Goal: Task Accomplishment & Management: Use online tool/utility

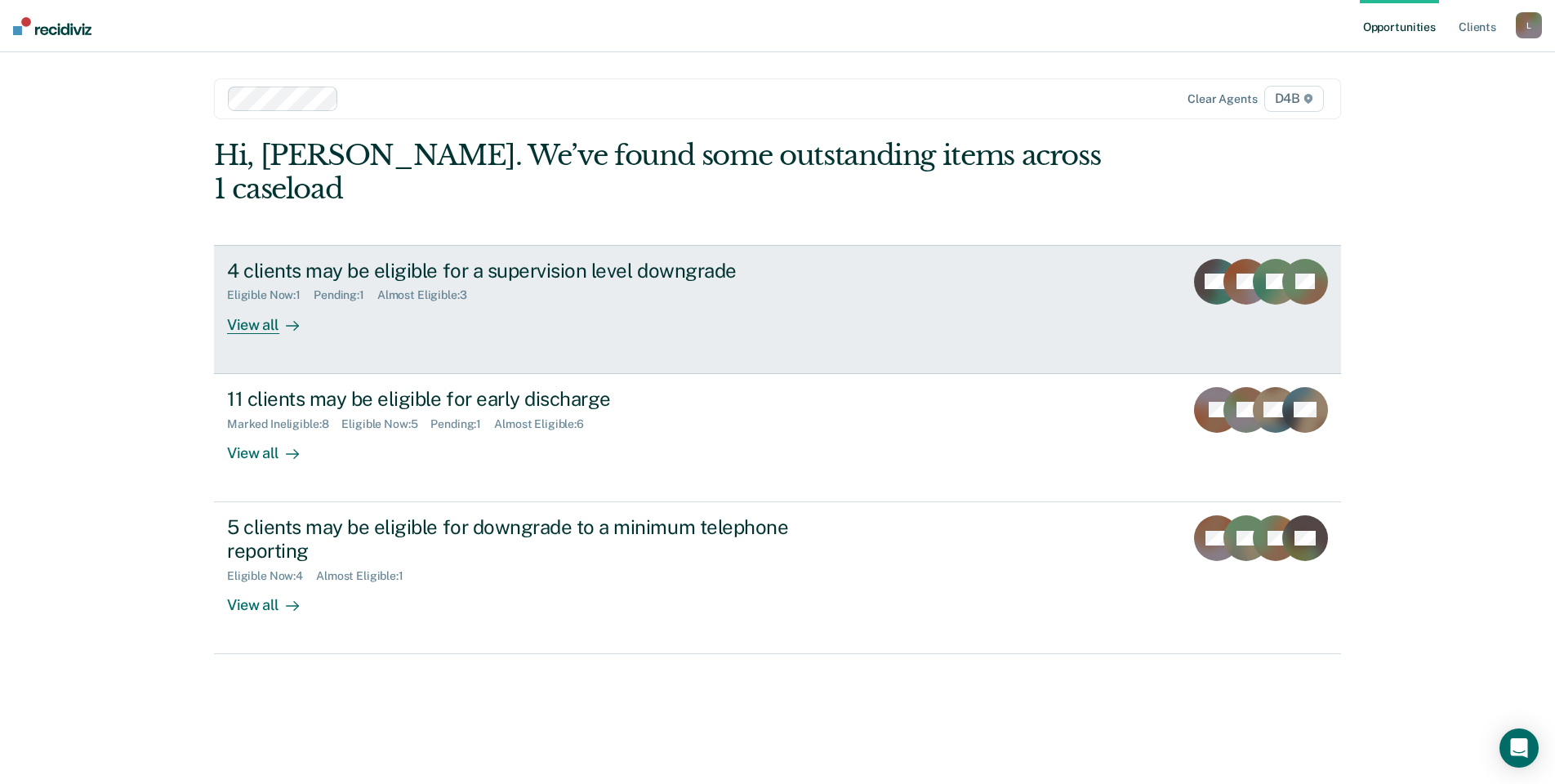
click at [297, 315] on div at bounding box center [289, 324] width 20 height 19
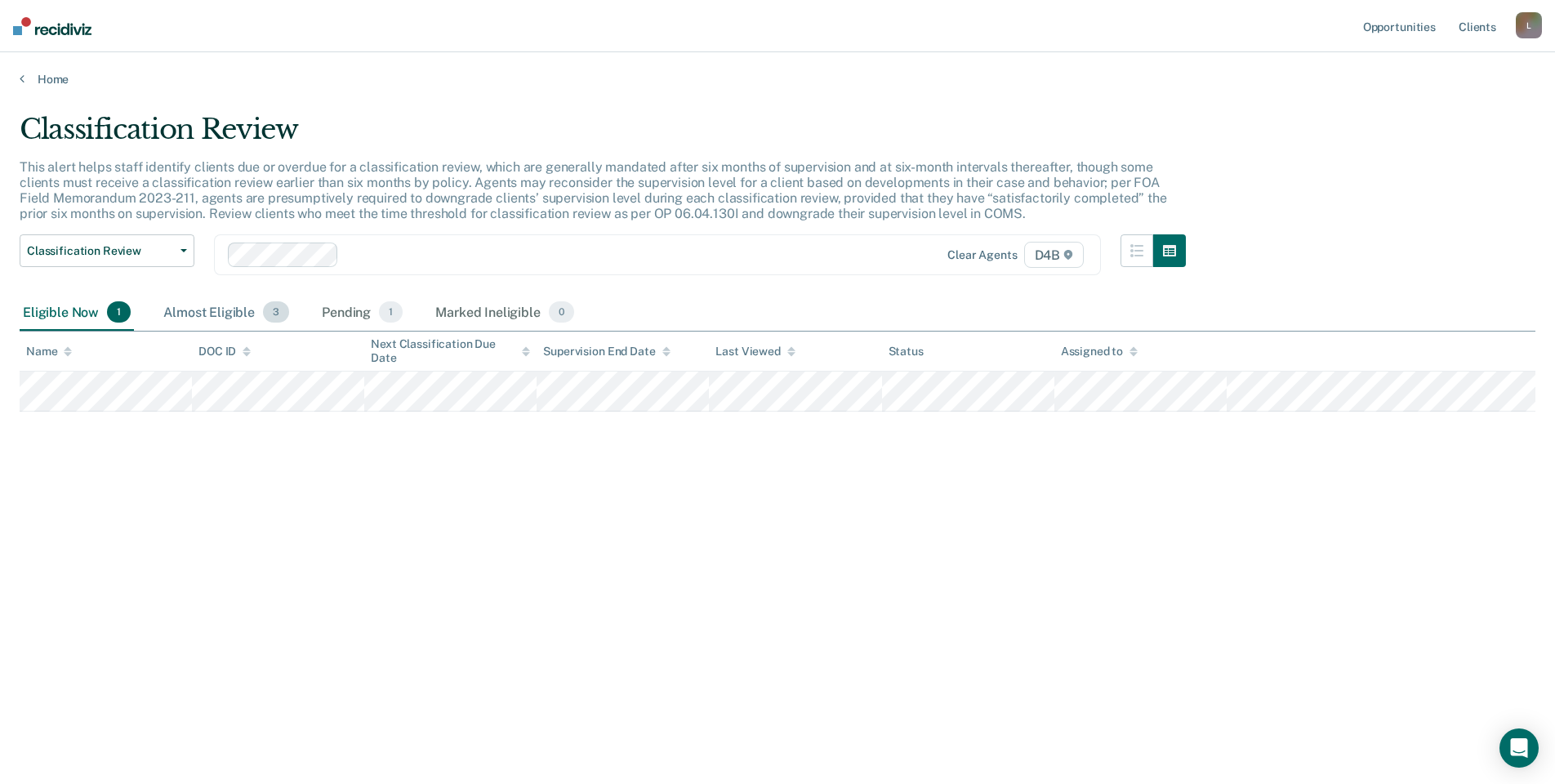
click at [218, 314] on div "Almost Eligible 3" at bounding box center [226, 312] width 132 height 36
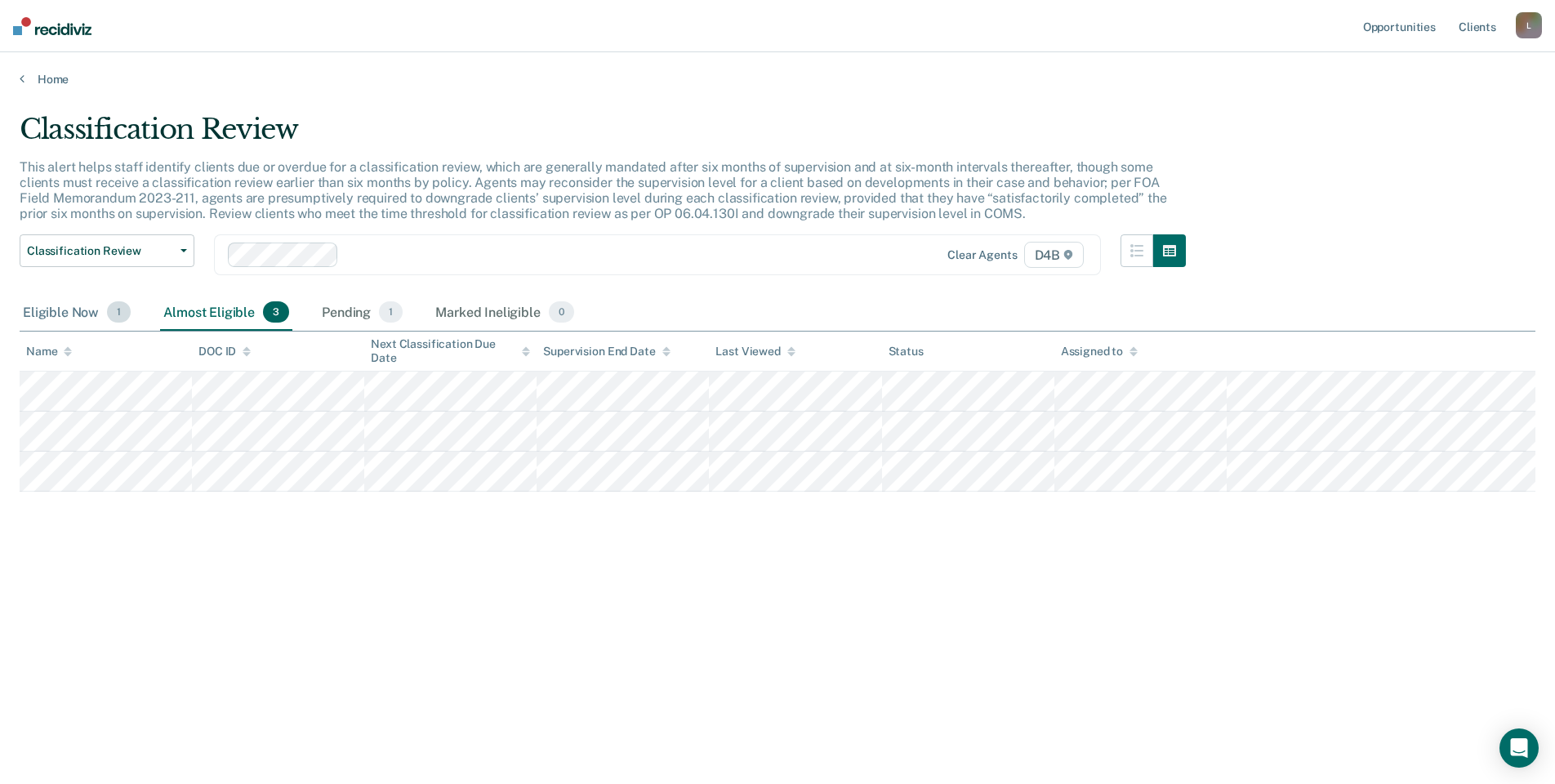
click at [102, 307] on div "Eligible Now 1" at bounding box center [77, 312] width 114 height 36
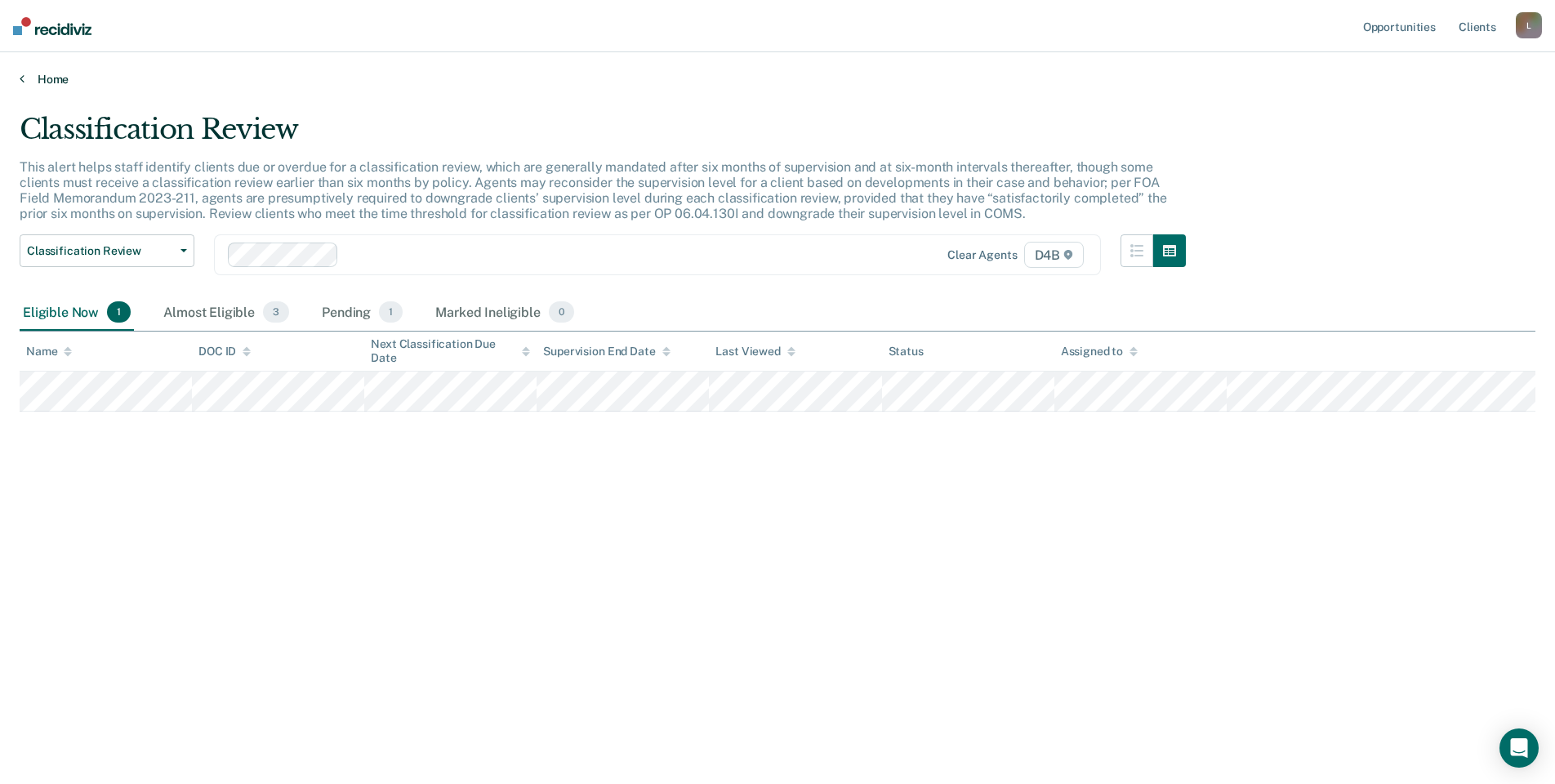
click at [23, 80] on icon at bounding box center [22, 78] width 5 height 13
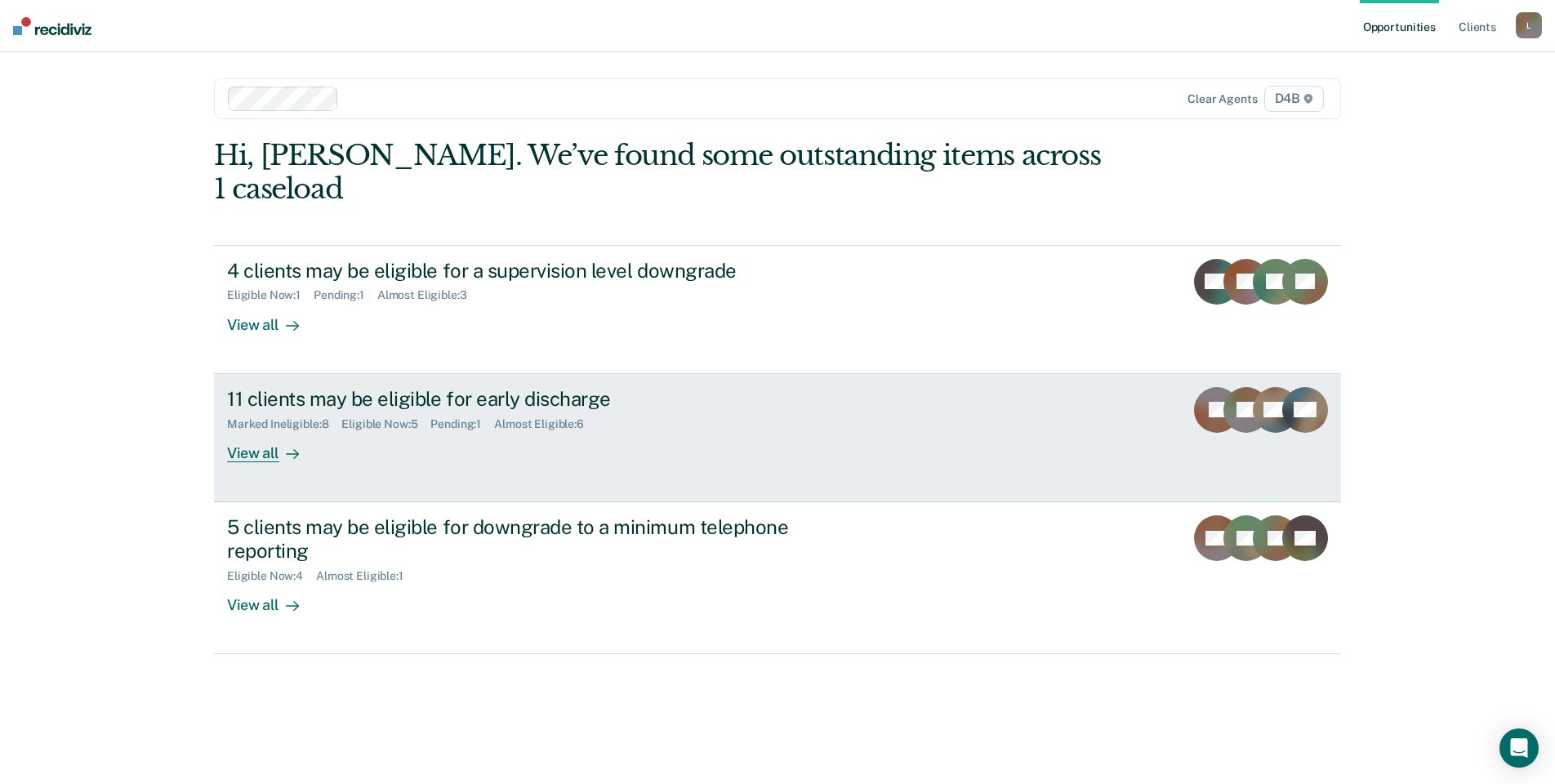
click at [293, 447] on icon at bounding box center [292, 454] width 13 height 13
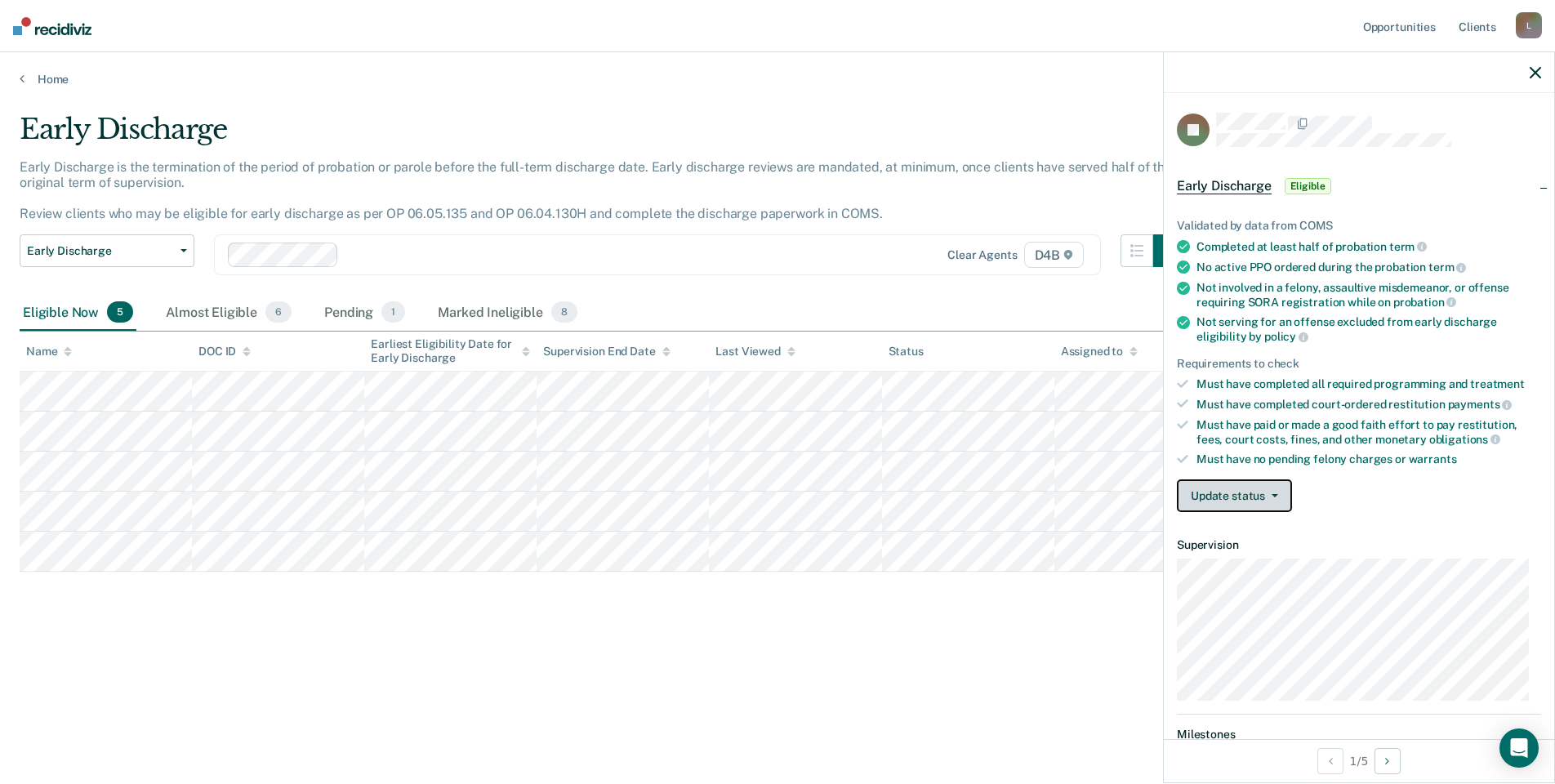
click at [1233, 494] on button "Update status" at bounding box center [1234, 495] width 115 height 32
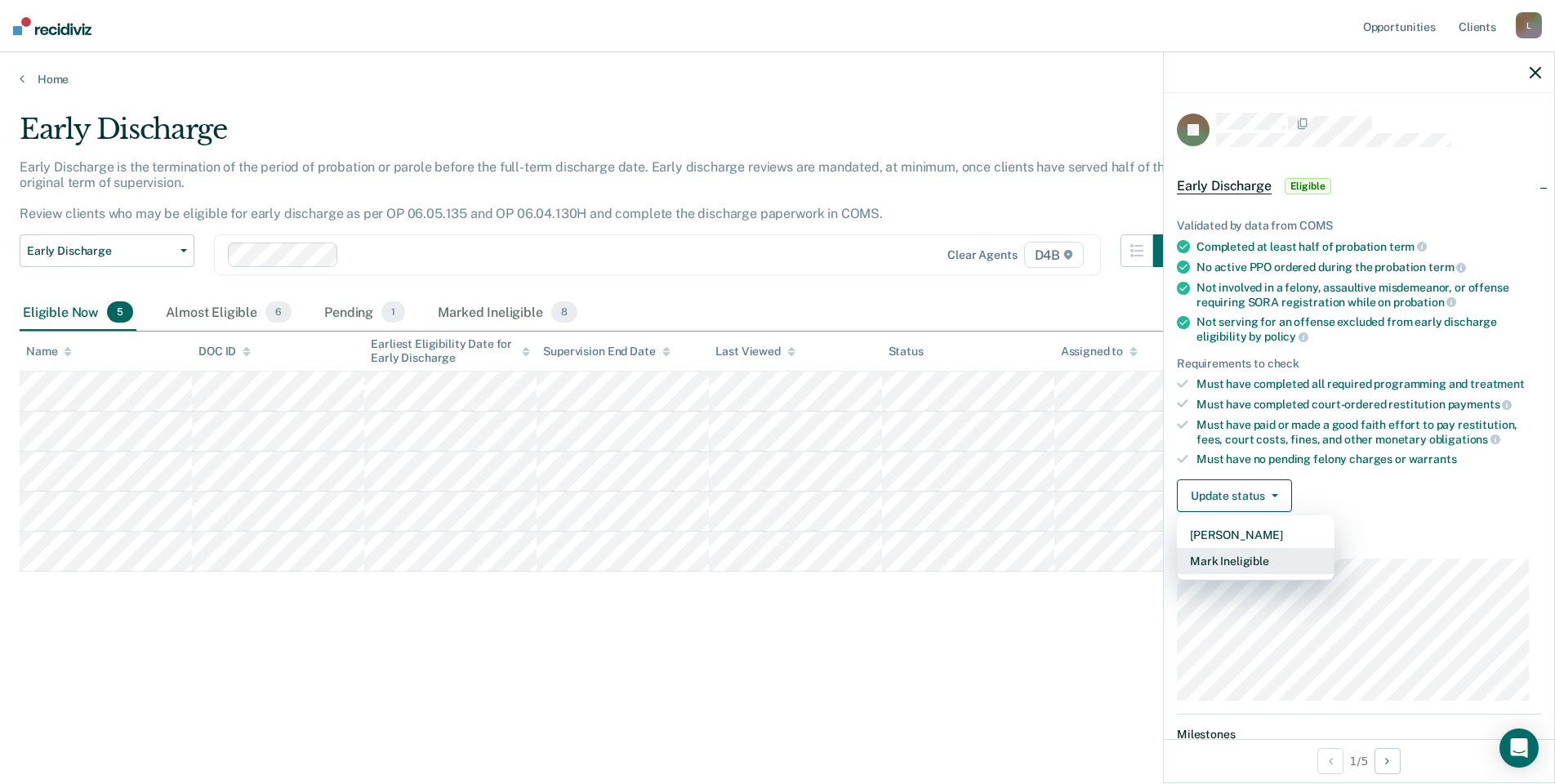
click at [1264, 555] on button "Mark Ineligible" at bounding box center [1255, 560] width 158 height 26
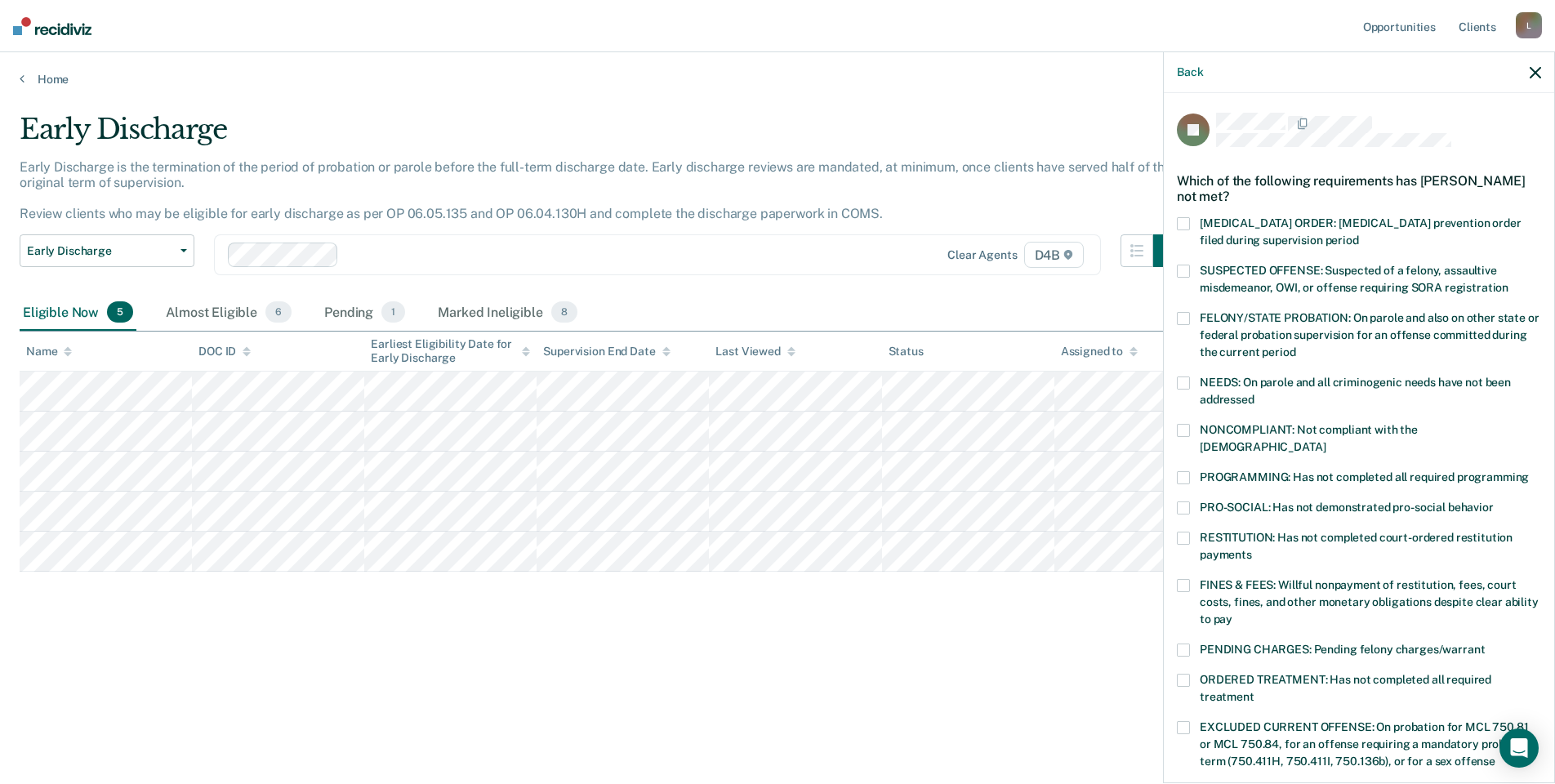
click at [1228, 471] on label "PROGRAMMING: Has not completed all required programming" at bounding box center [1358, 479] width 364 height 17
click at [1528, 471] on input "PROGRAMMING: Has not completed all required programming" at bounding box center [1528, 471] width 0 height 0
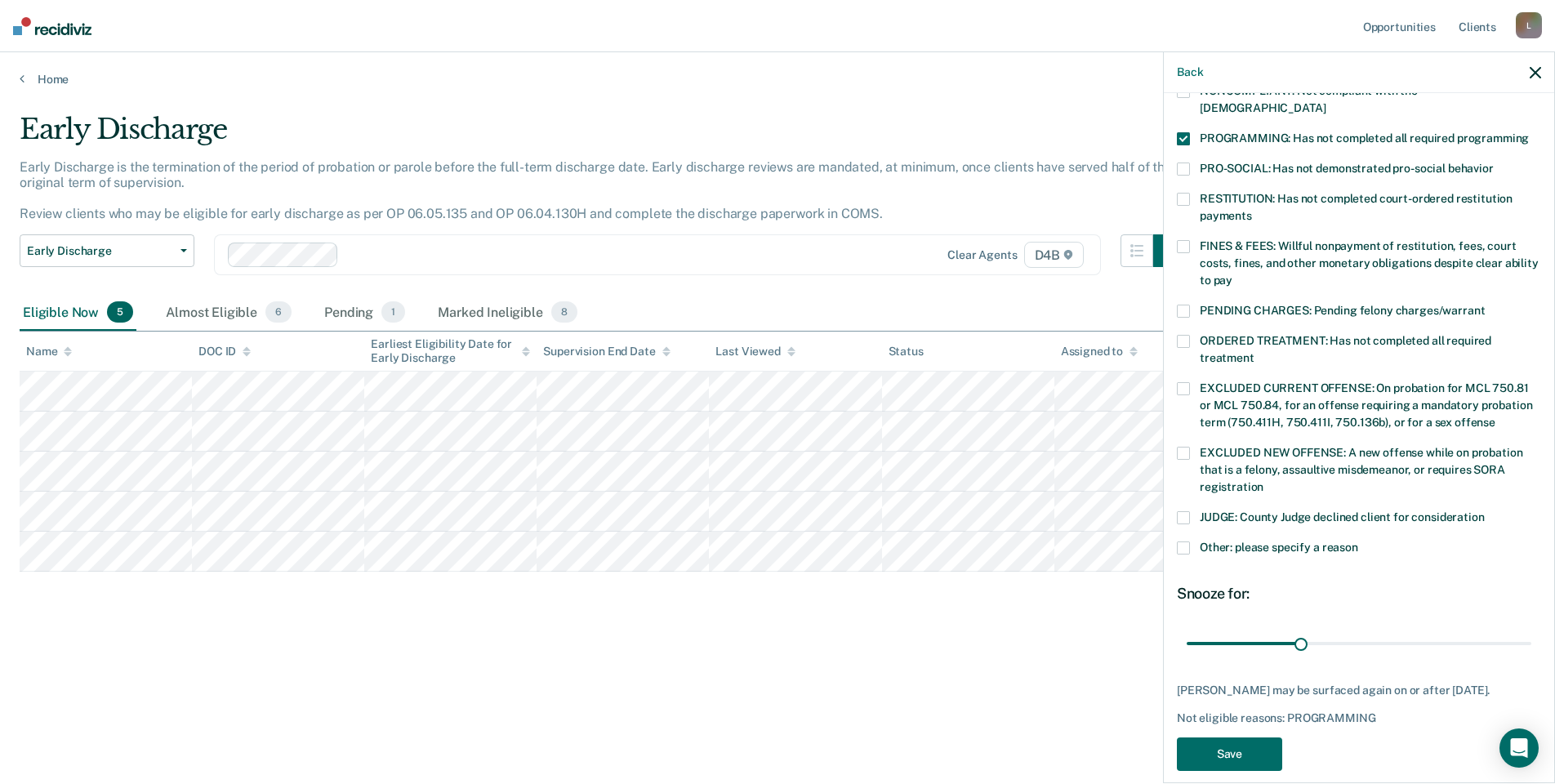
scroll to position [341, 0]
drag, startPoint x: 1293, startPoint y: 624, endPoint x: 1312, endPoint y: 629, distance: 19.6
type input "34"
click at [1312, 629] on input "range" at bounding box center [1359, 642] width 345 height 28
click at [1218, 736] on button "Save" at bounding box center [1229, 752] width 105 height 33
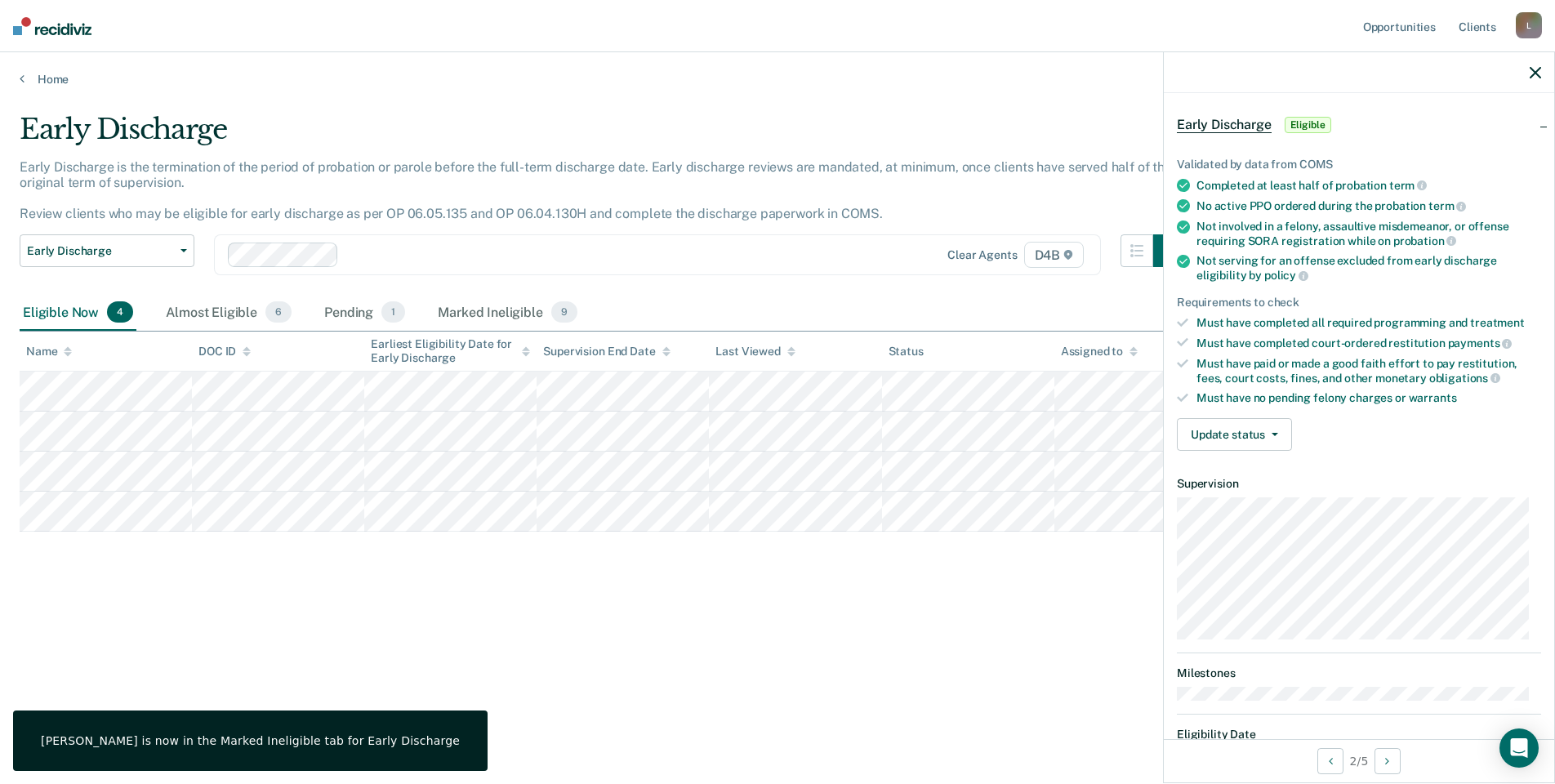
scroll to position [0, 0]
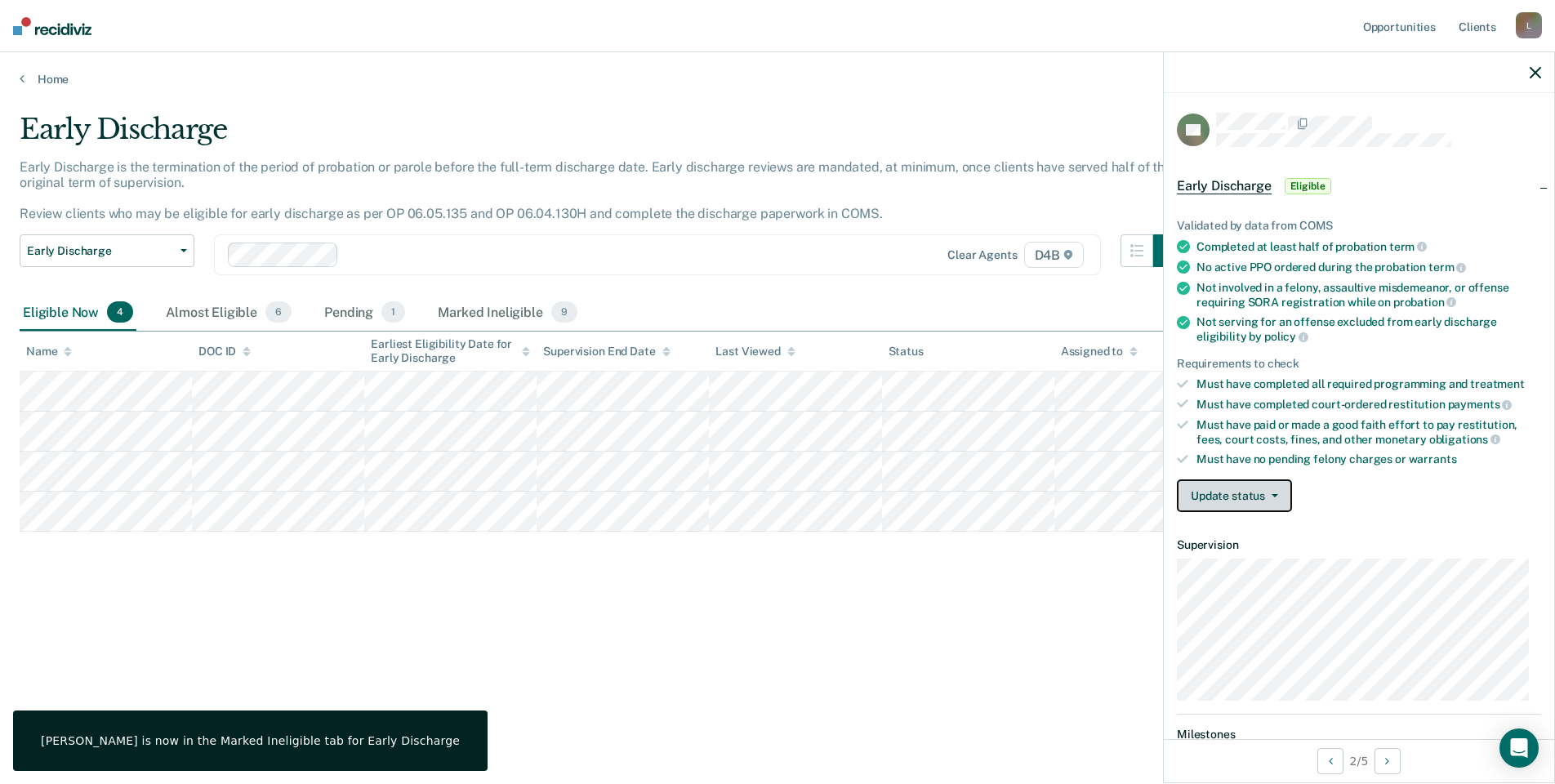
click at [1269, 497] on button "Update status" at bounding box center [1234, 495] width 115 height 32
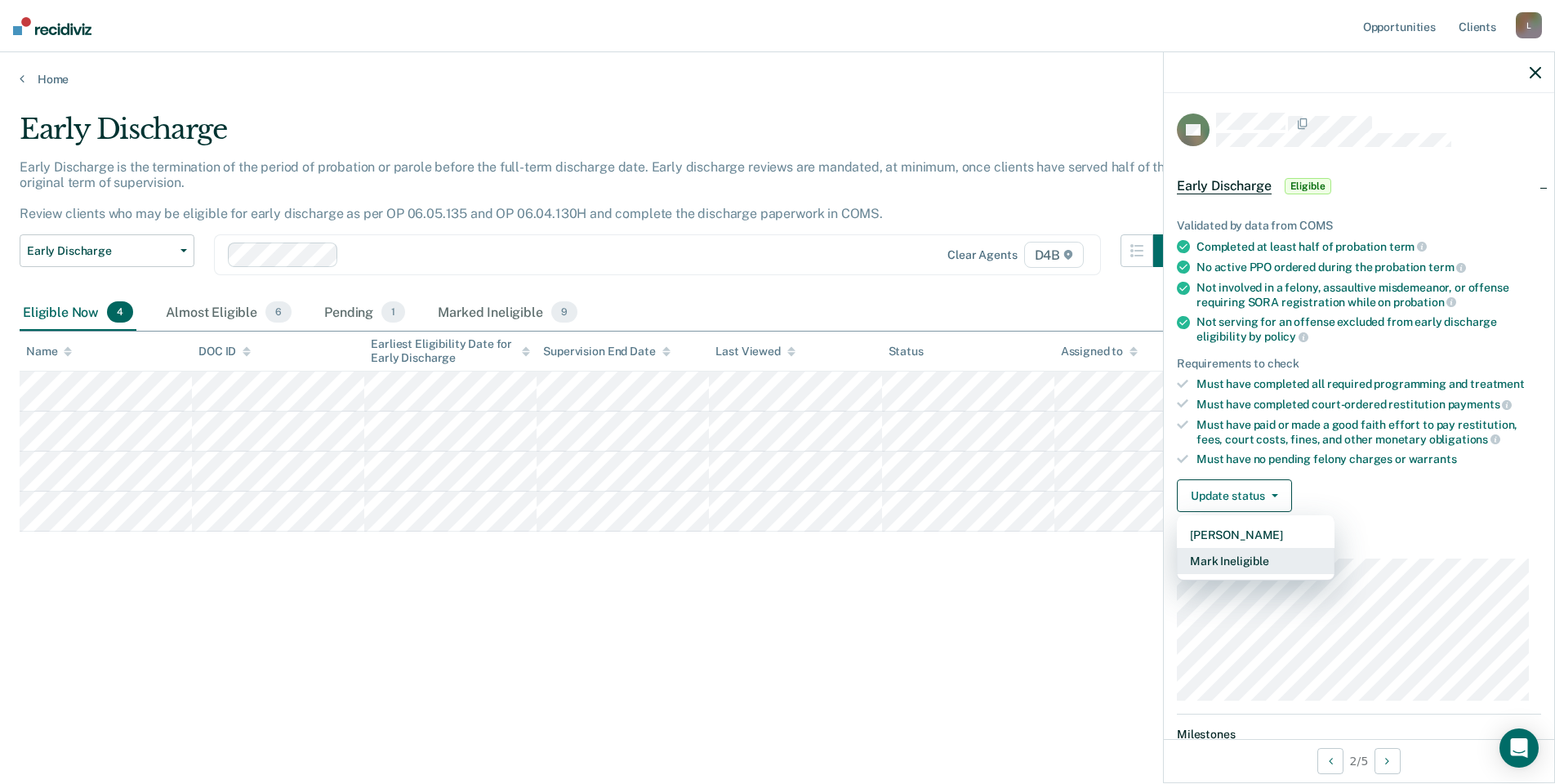
click at [1252, 569] on button "Mark Ineligible" at bounding box center [1255, 560] width 158 height 26
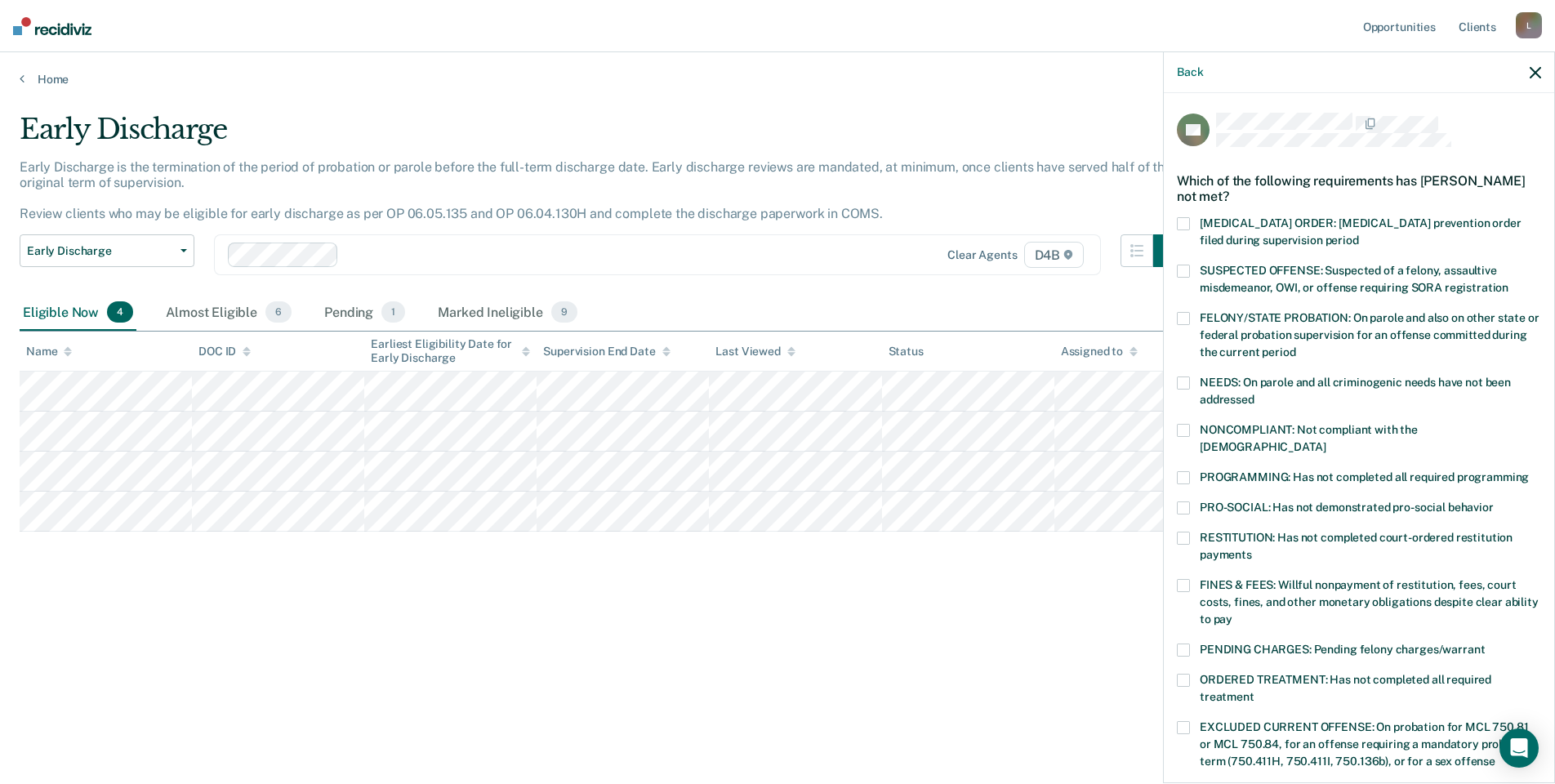
click at [1241, 531] on span "RESTITUTION: Has not completed court-ordered restitution payments" at bounding box center [1355, 546] width 312 height 30
click at [1252, 548] on input "RESTITUTION: Has not completed court-ordered restitution payments" at bounding box center [1252, 548] width 0 height 0
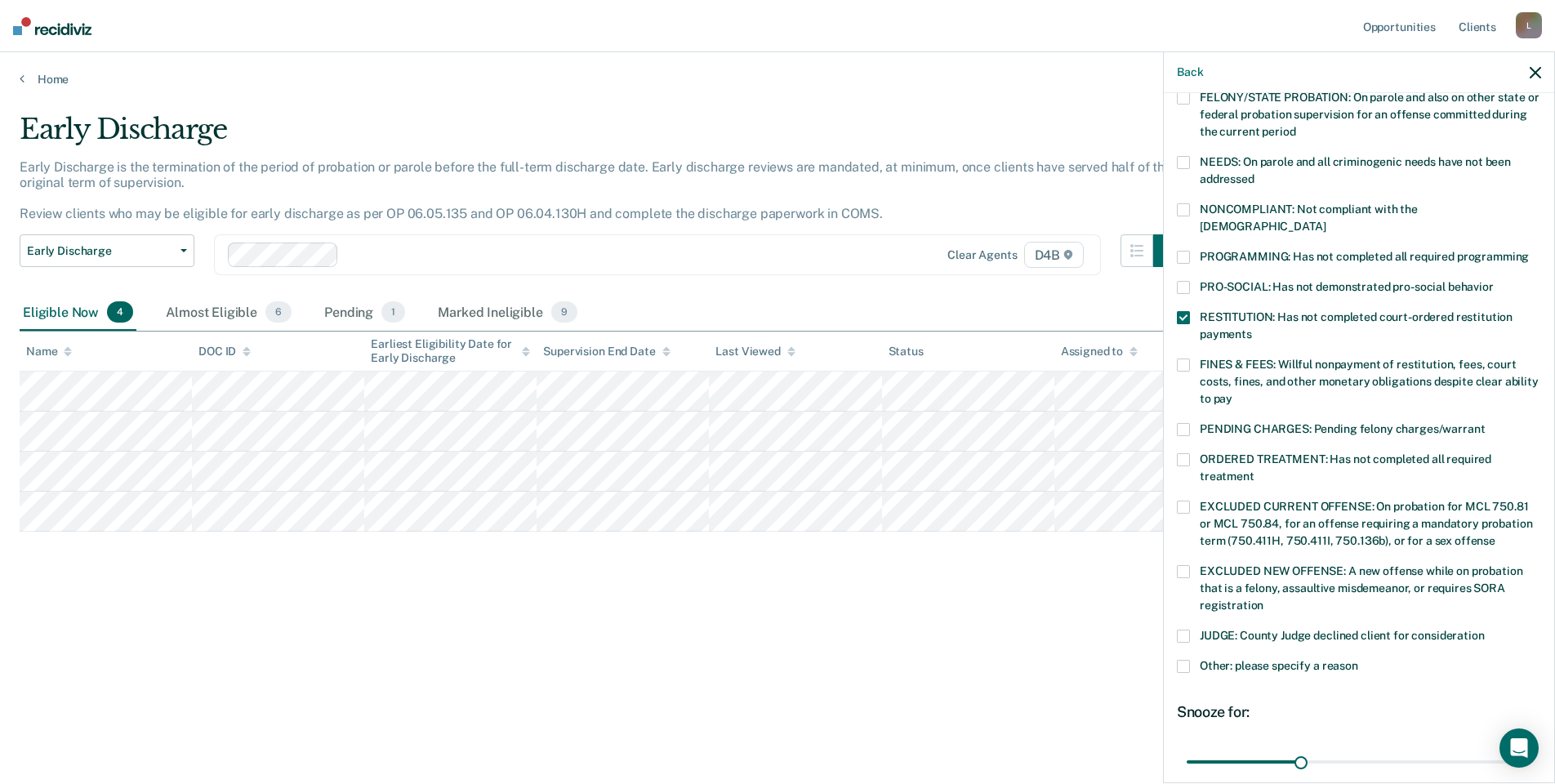
scroll to position [354, 0]
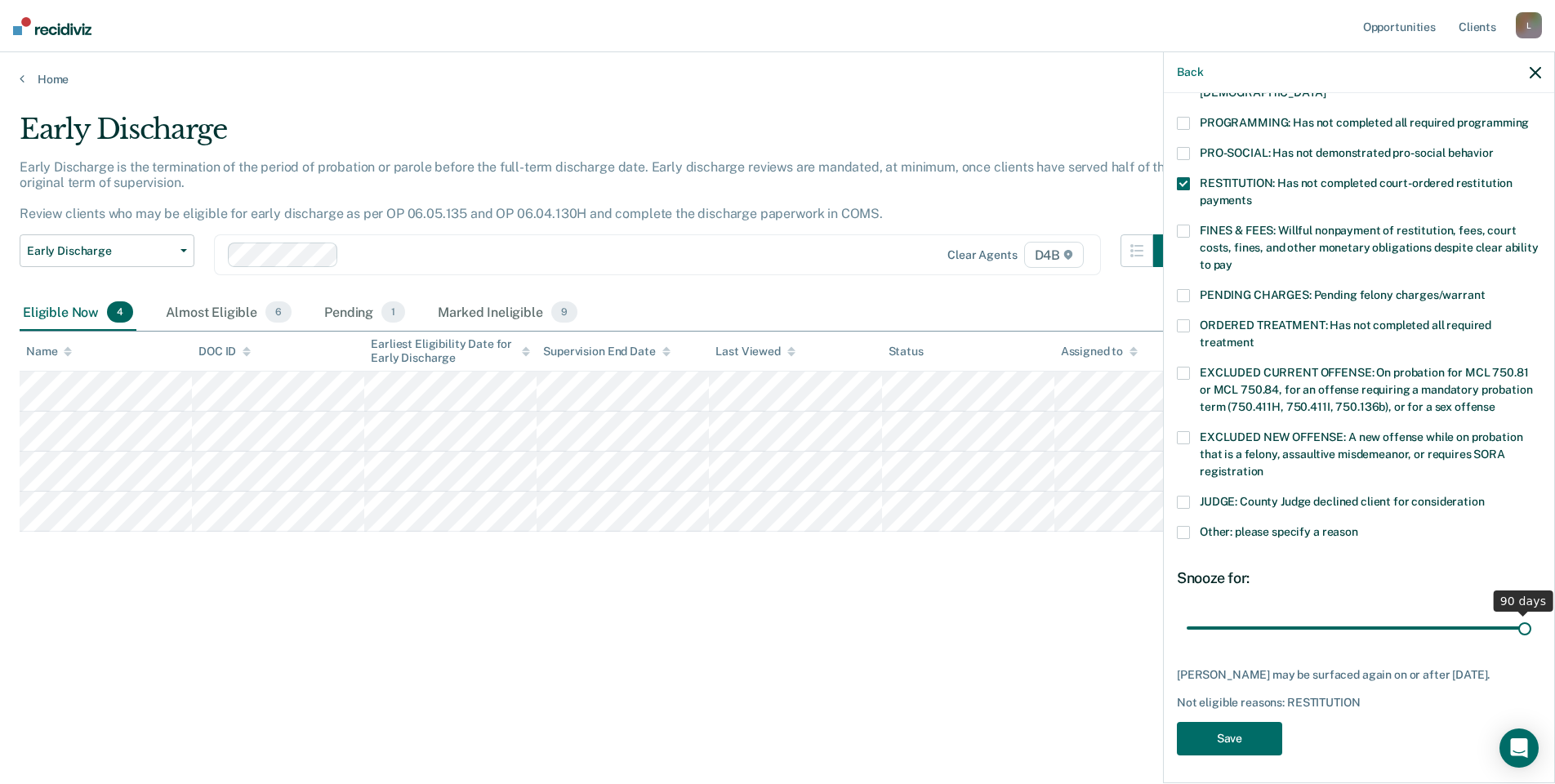
drag, startPoint x: 1298, startPoint y: 617, endPoint x: 1590, endPoint y: 625, distance: 292.1
click at [1531, 625] on input "range" at bounding box center [1359, 627] width 345 height 28
drag, startPoint x: 1513, startPoint y: 604, endPoint x: 1437, endPoint y: 613, distance: 76.5
type input "69"
click at [1437, 613] on input "range" at bounding box center [1359, 627] width 345 height 28
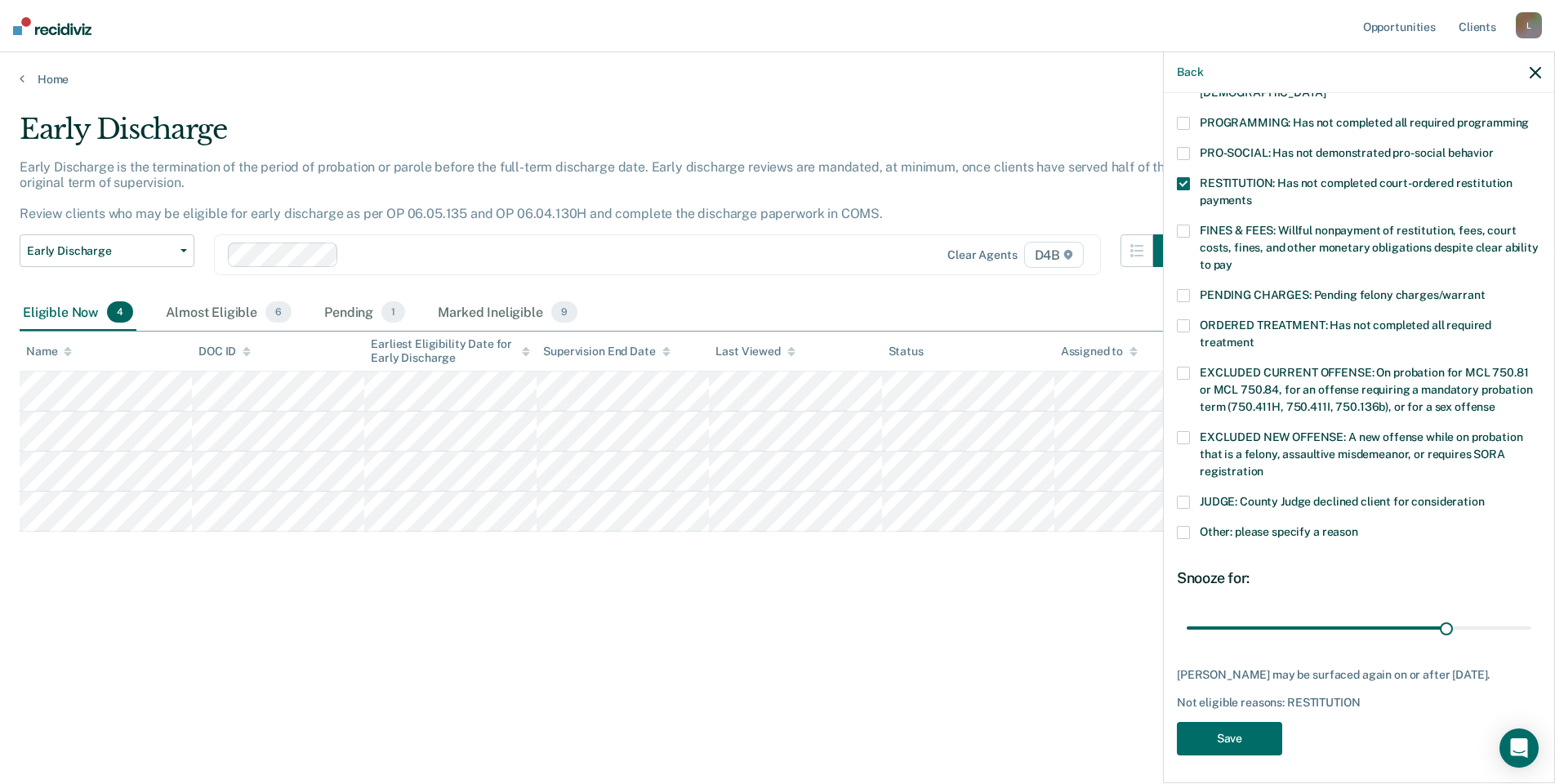
click at [1262, 751] on div "SE Which of the following requirements has [PERSON_NAME] not met? [MEDICAL_DATA…" at bounding box center [1358, 262] width 364 height 1006
click at [1258, 737] on button "Save" at bounding box center [1229, 738] width 105 height 33
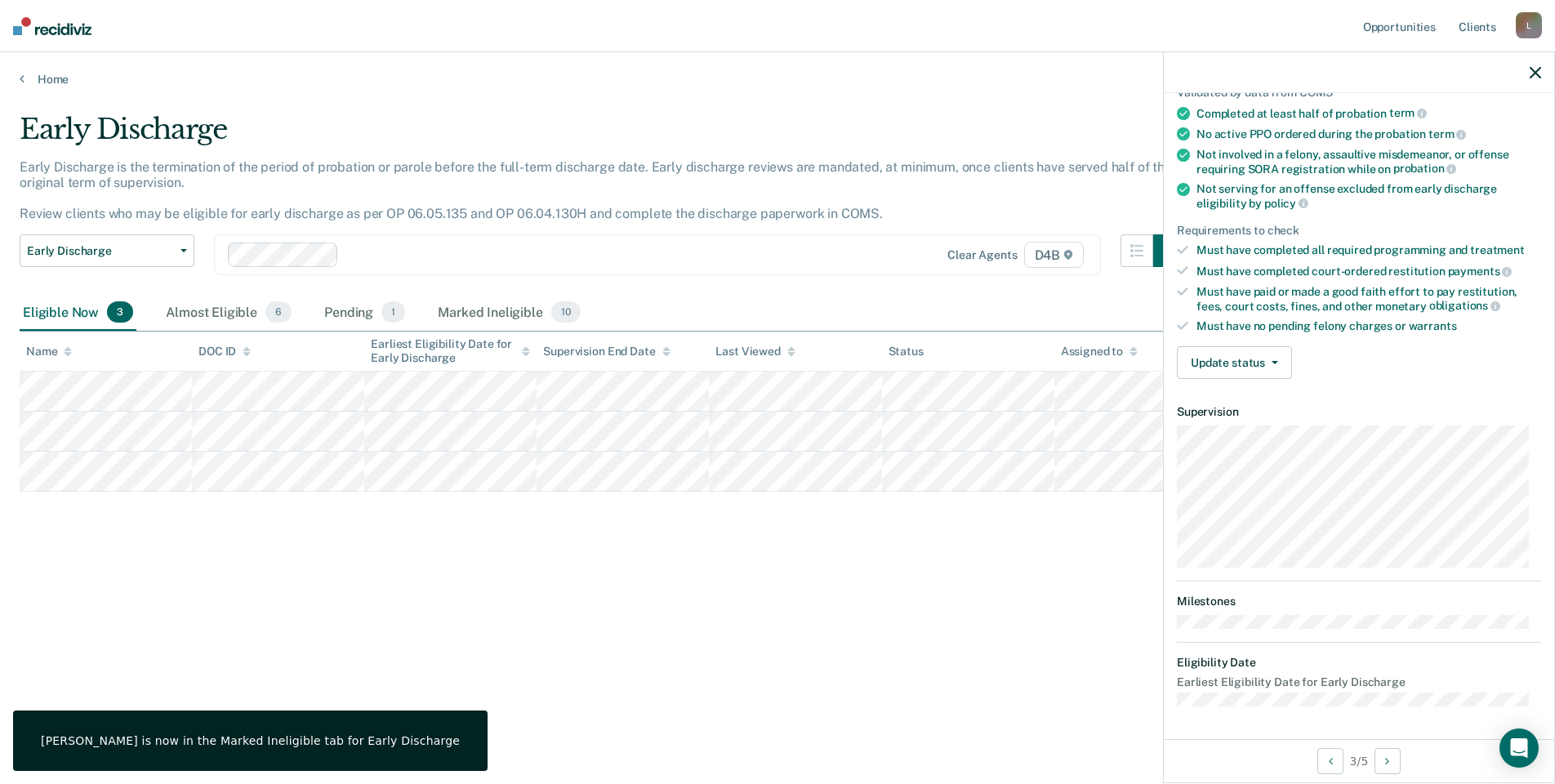
scroll to position [132, 0]
click at [1250, 355] on button "Update status" at bounding box center [1234, 363] width 115 height 32
click at [1259, 428] on button "Mark Ineligible" at bounding box center [1255, 429] width 158 height 26
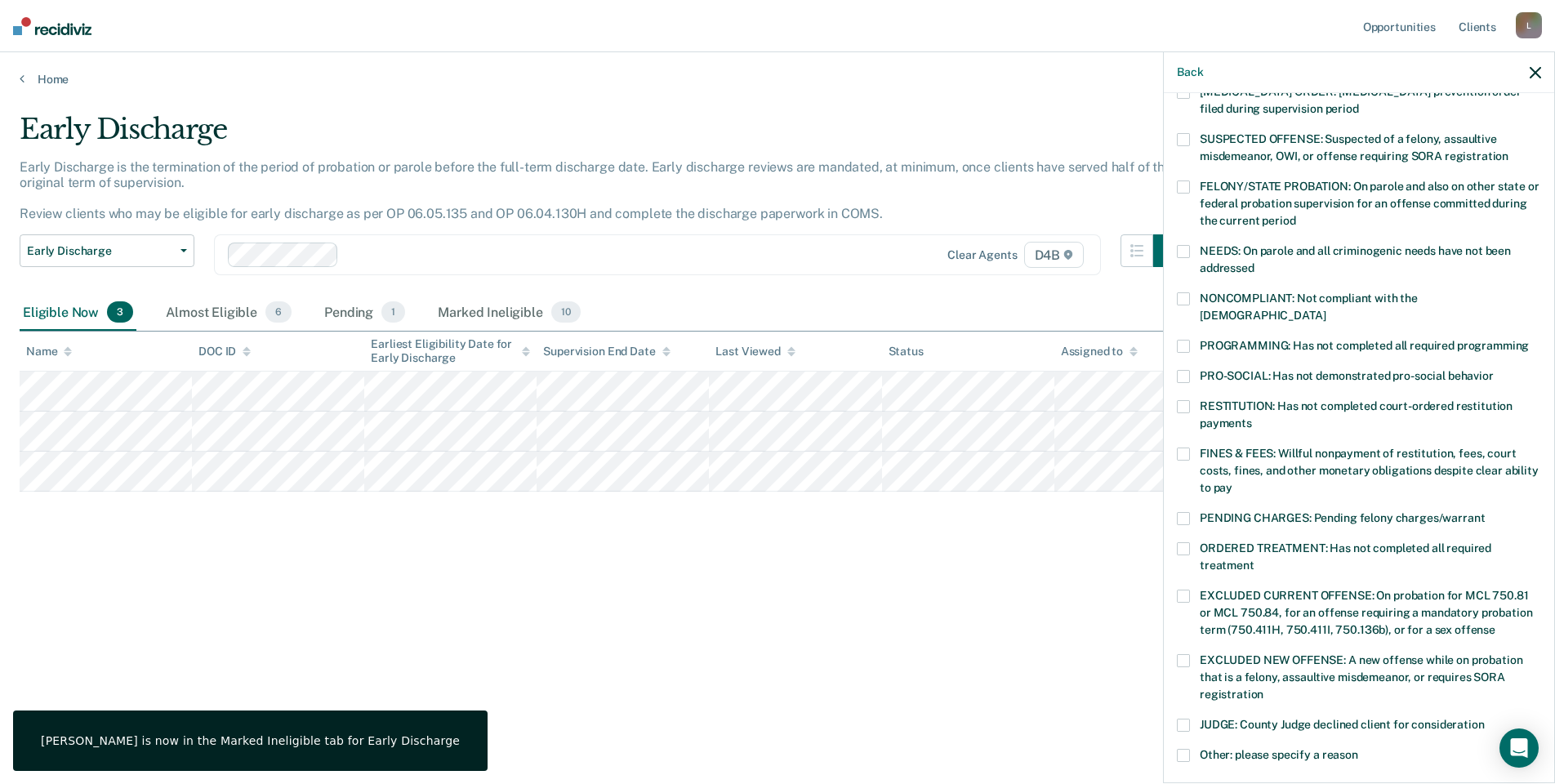
click at [1255, 339] on span "PROGRAMMING: Has not completed all required programming" at bounding box center [1363, 346] width 329 height 13
click at [1528, 340] on input "PROGRAMMING: Has not completed all required programming" at bounding box center [1528, 340] width 0 height 0
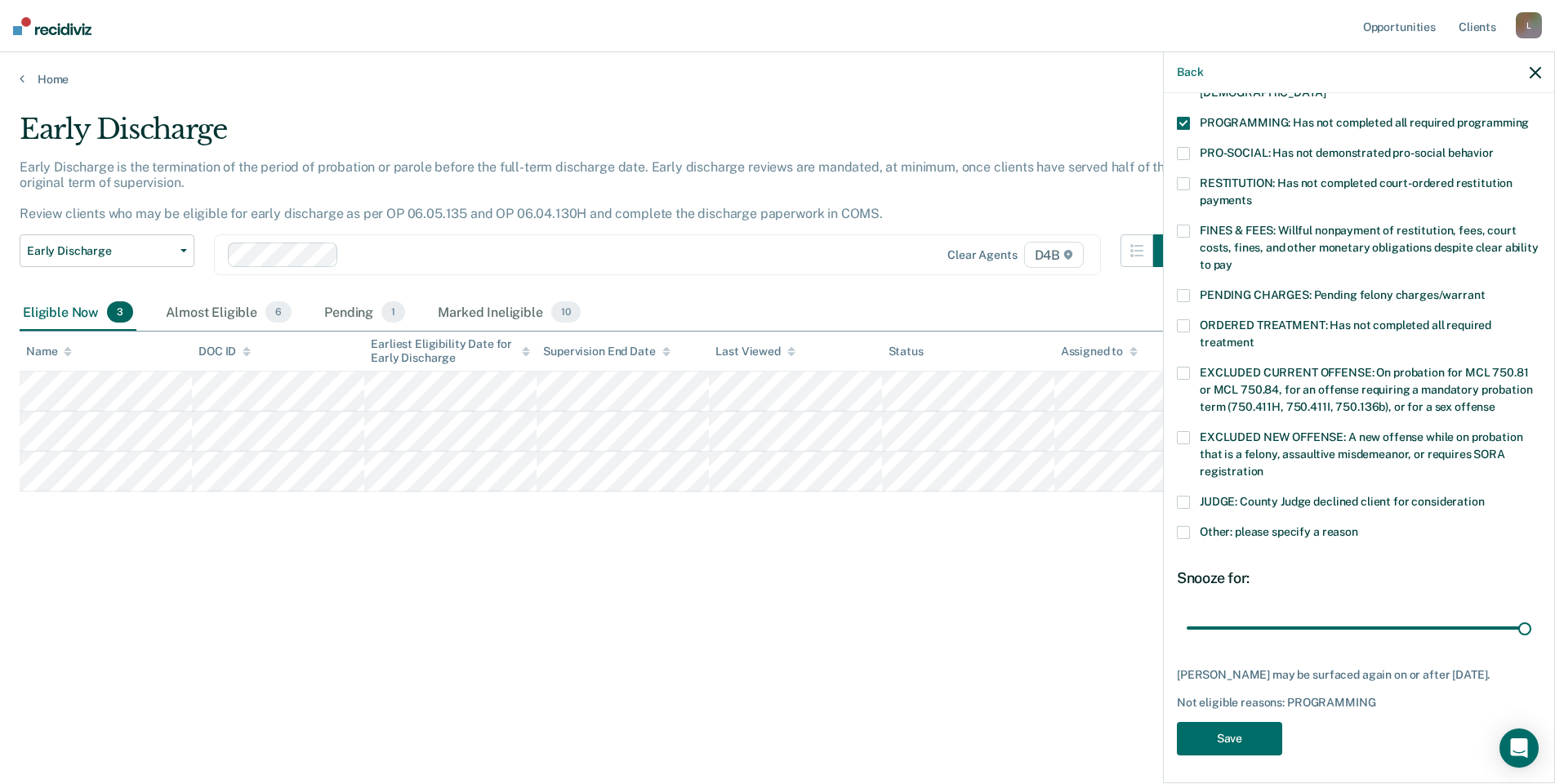
drag, startPoint x: 1294, startPoint y: 608, endPoint x: 1552, endPoint y: 627, distance: 258.7
type input "90"
click at [1531, 627] on input "range" at bounding box center [1359, 627] width 345 height 28
click at [1234, 727] on button "Save" at bounding box center [1229, 738] width 105 height 33
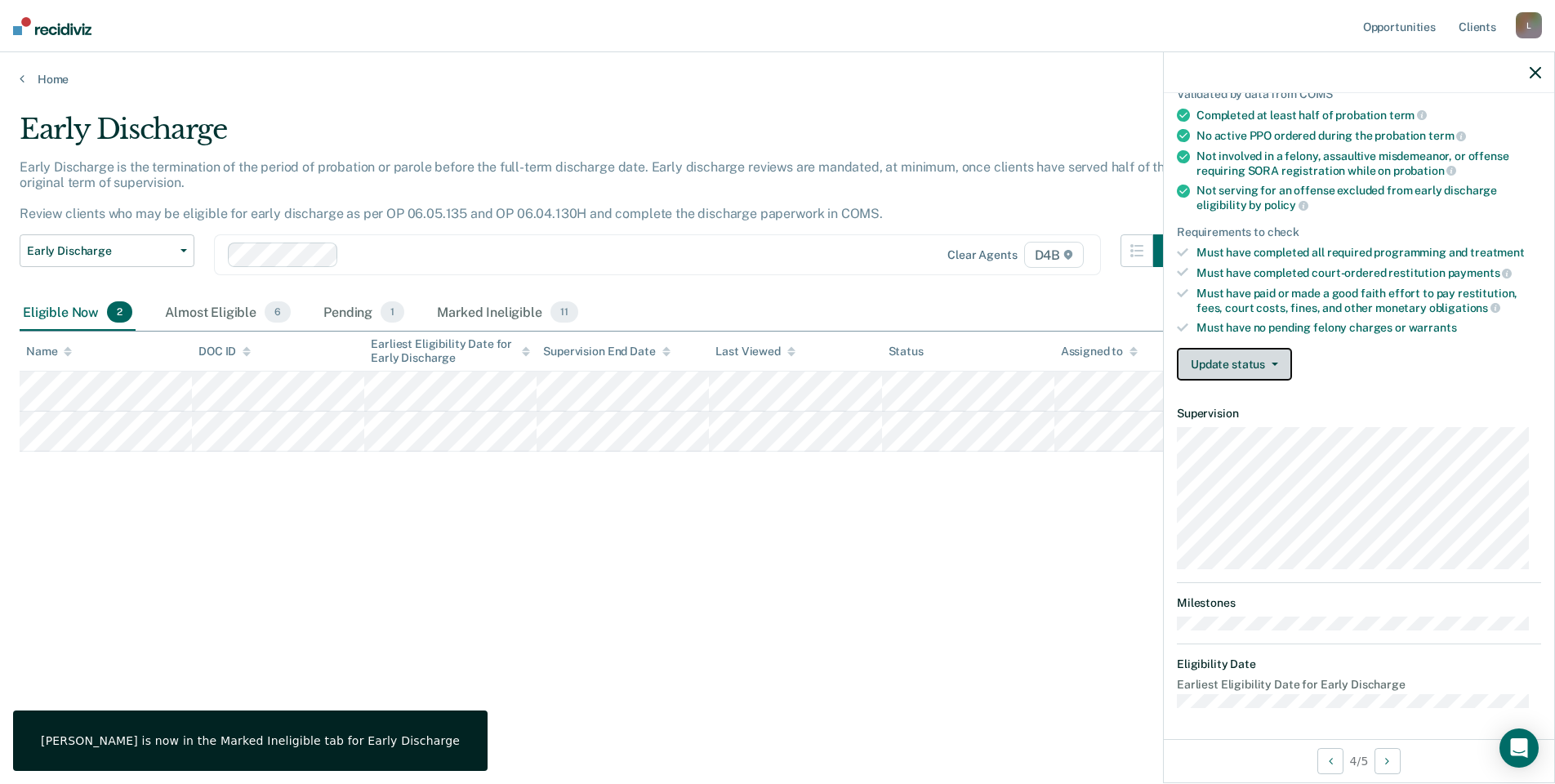
click at [1199, 372] on button "Update status" at bounding box center [1234, 363] width 115 height 32
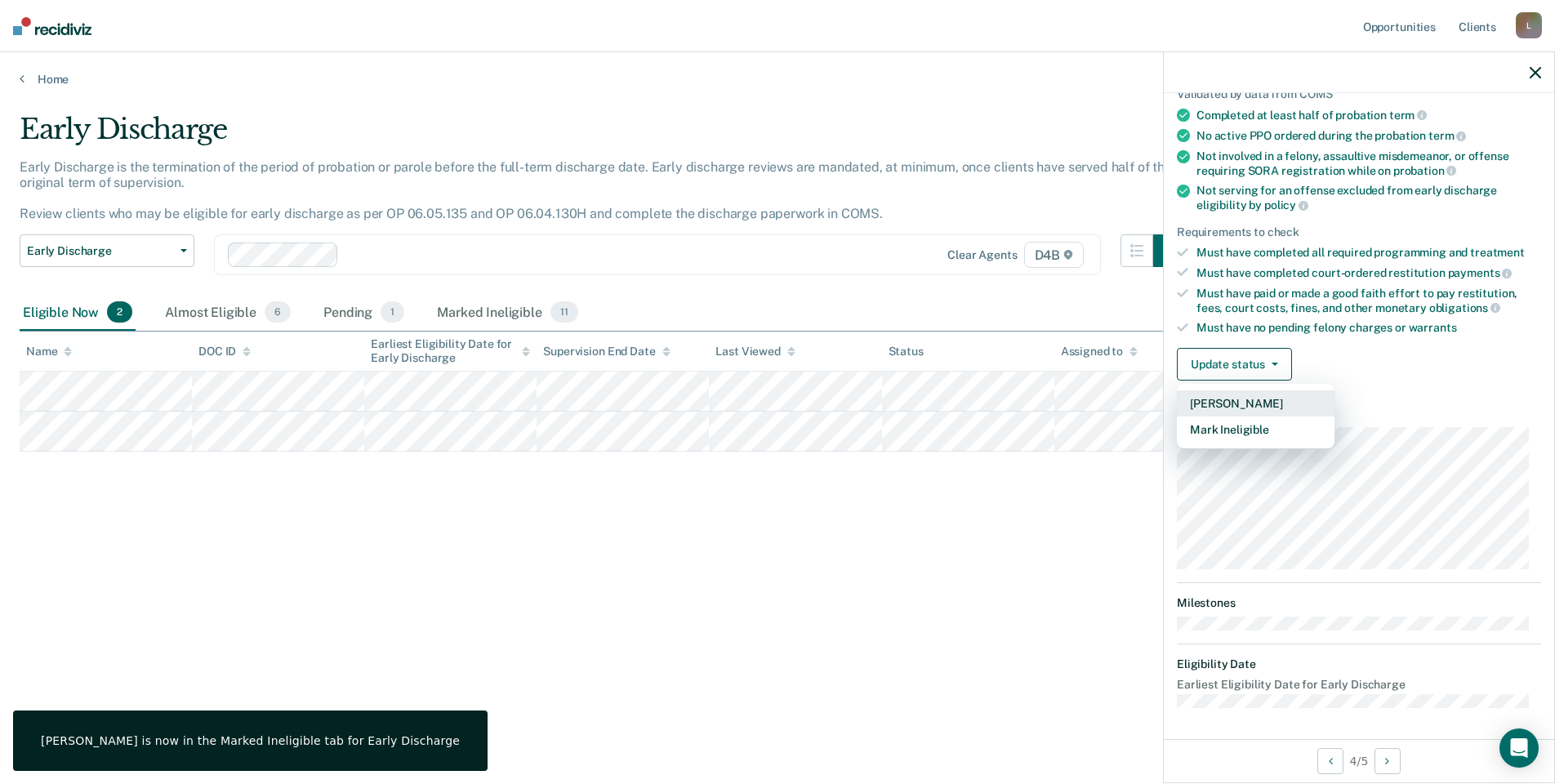
click at [1244, 398] on button "[PERSON_NAME]" at bounding box center [1255, 402] width 158 height 26
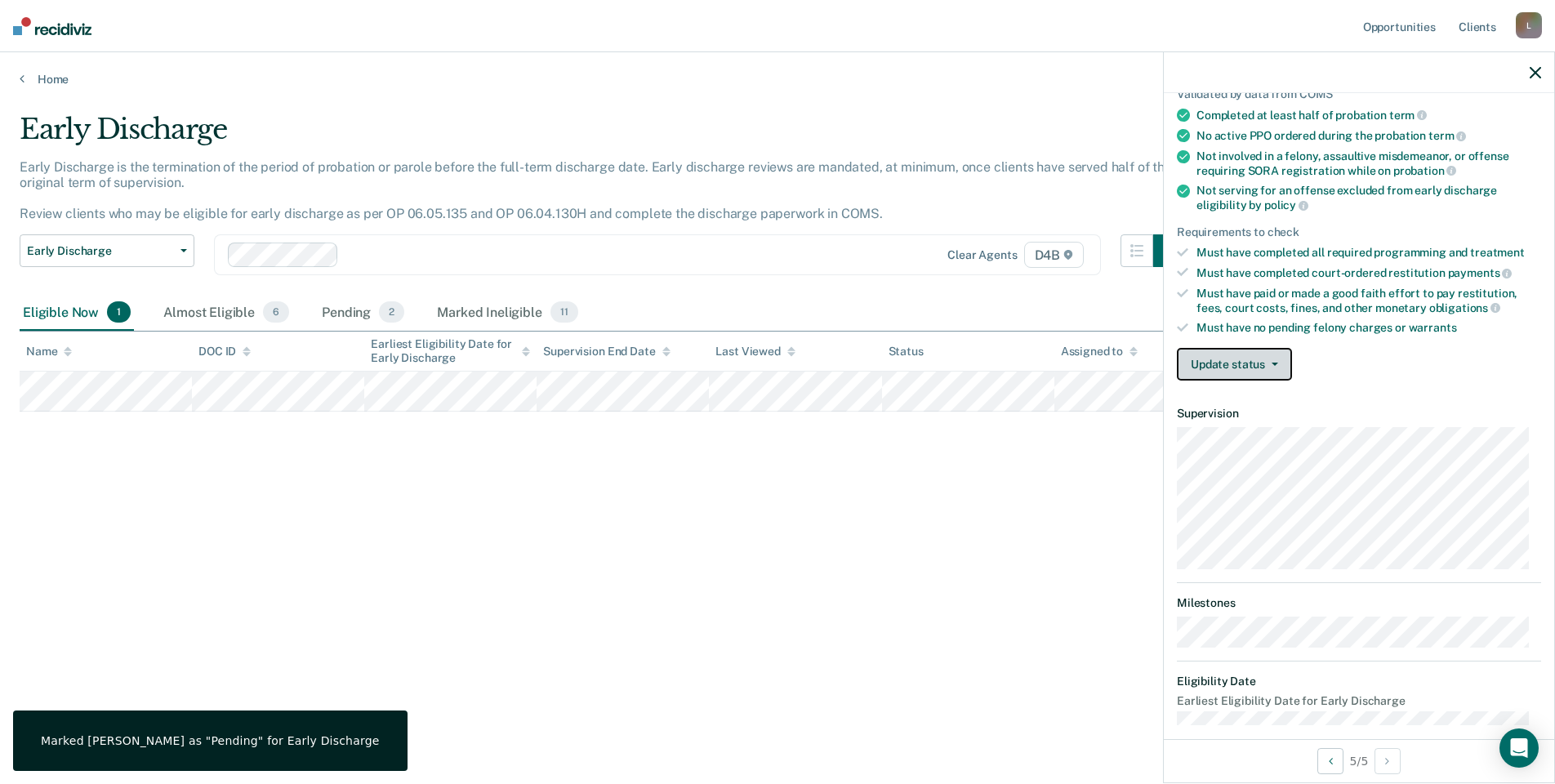
click at [1235, 362] on button "Update status" at bounding box center [1234, 363] width 115 height 32
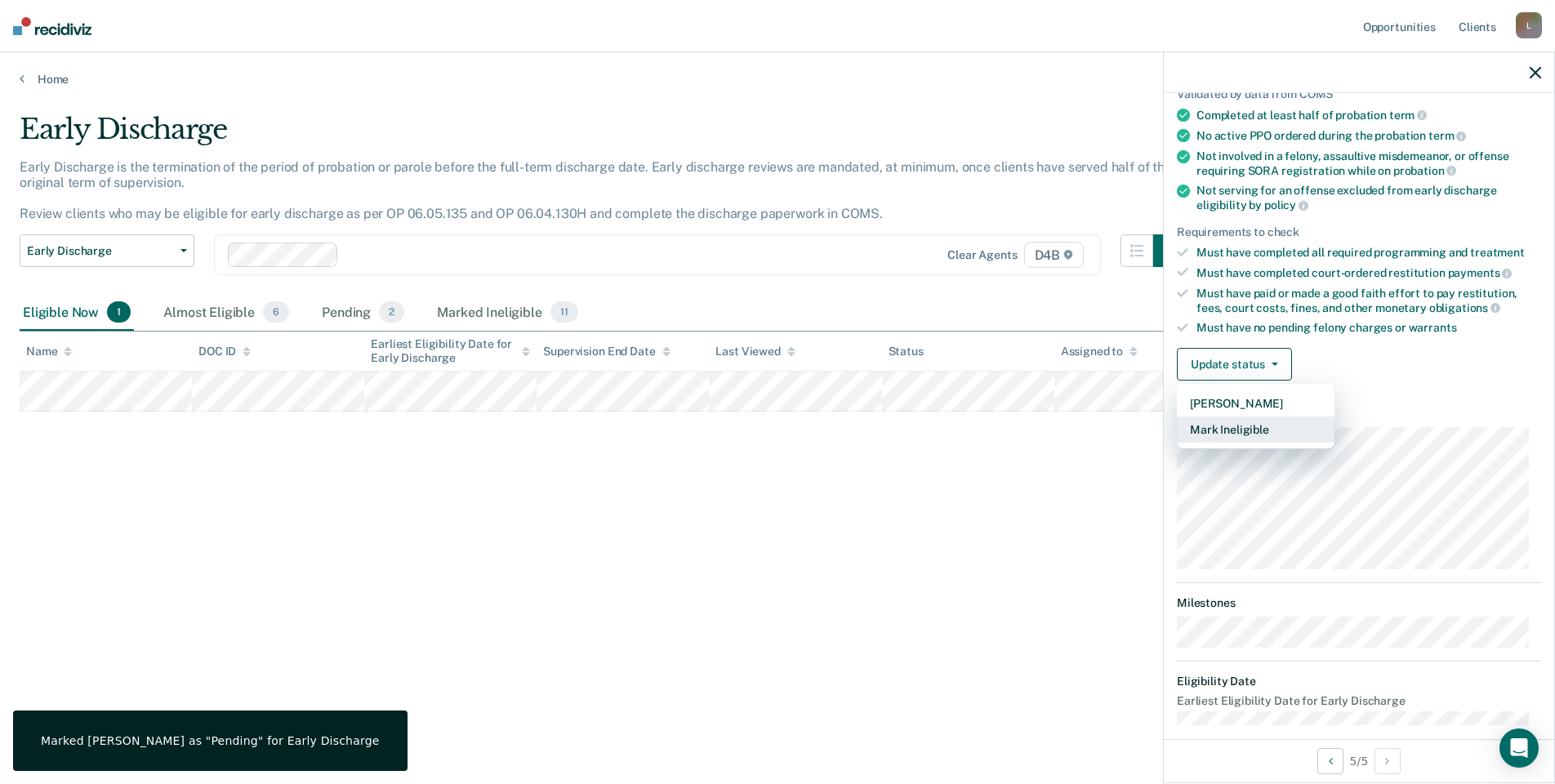
click at [1251, 427] on button "Mark Ineligible" at bounding box center [1255, 429] width 158 height 26
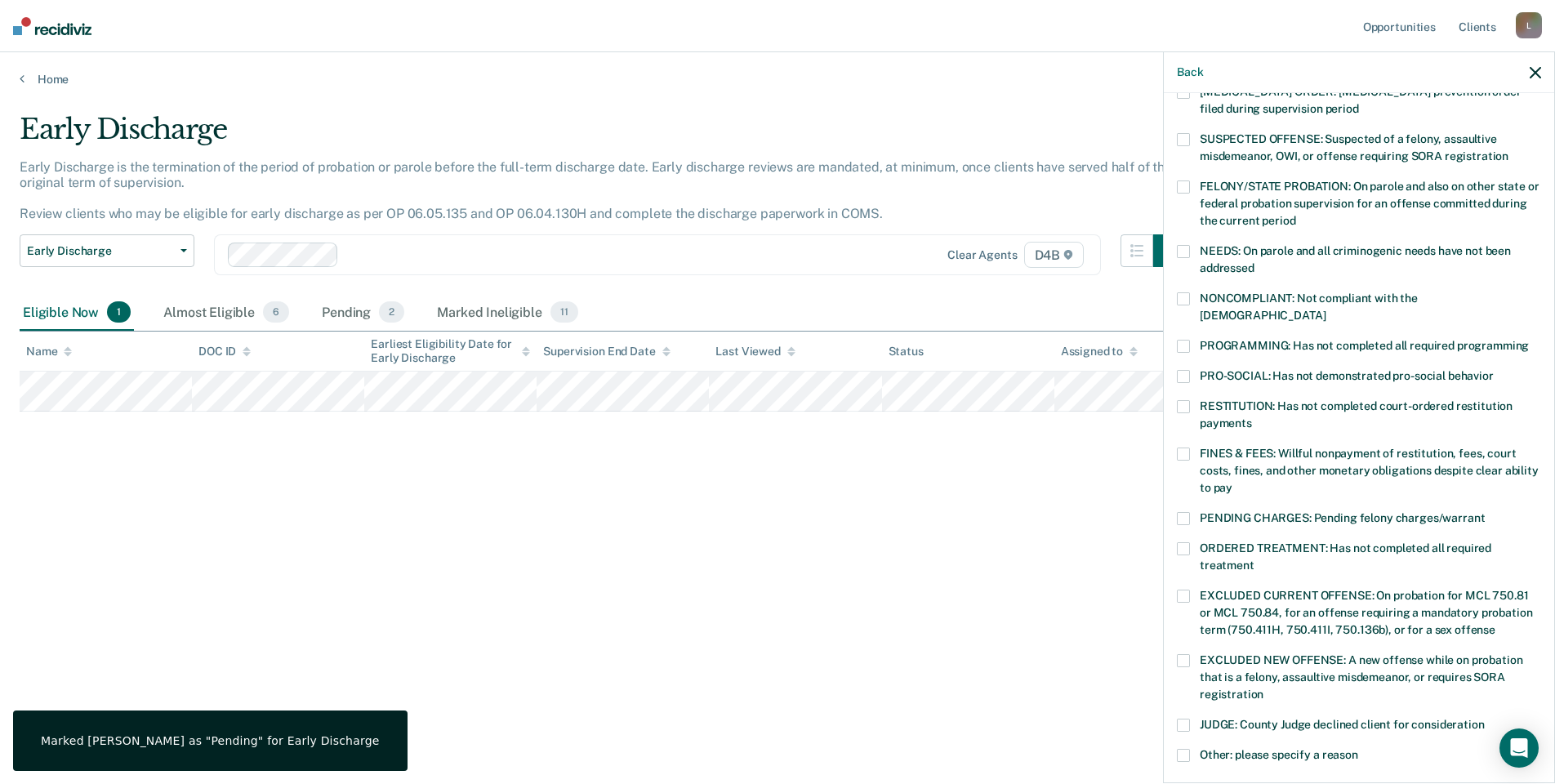
click at [1227, 339] on span "PROGRAMMING: Has not completed all required programming" at bounding box center [1363, 346] width 329 height 13
click at [1528, 340] on input "PROGRAMMING: Has not completed all required programming" at bounding box center [1528, 340] width 0 height 0
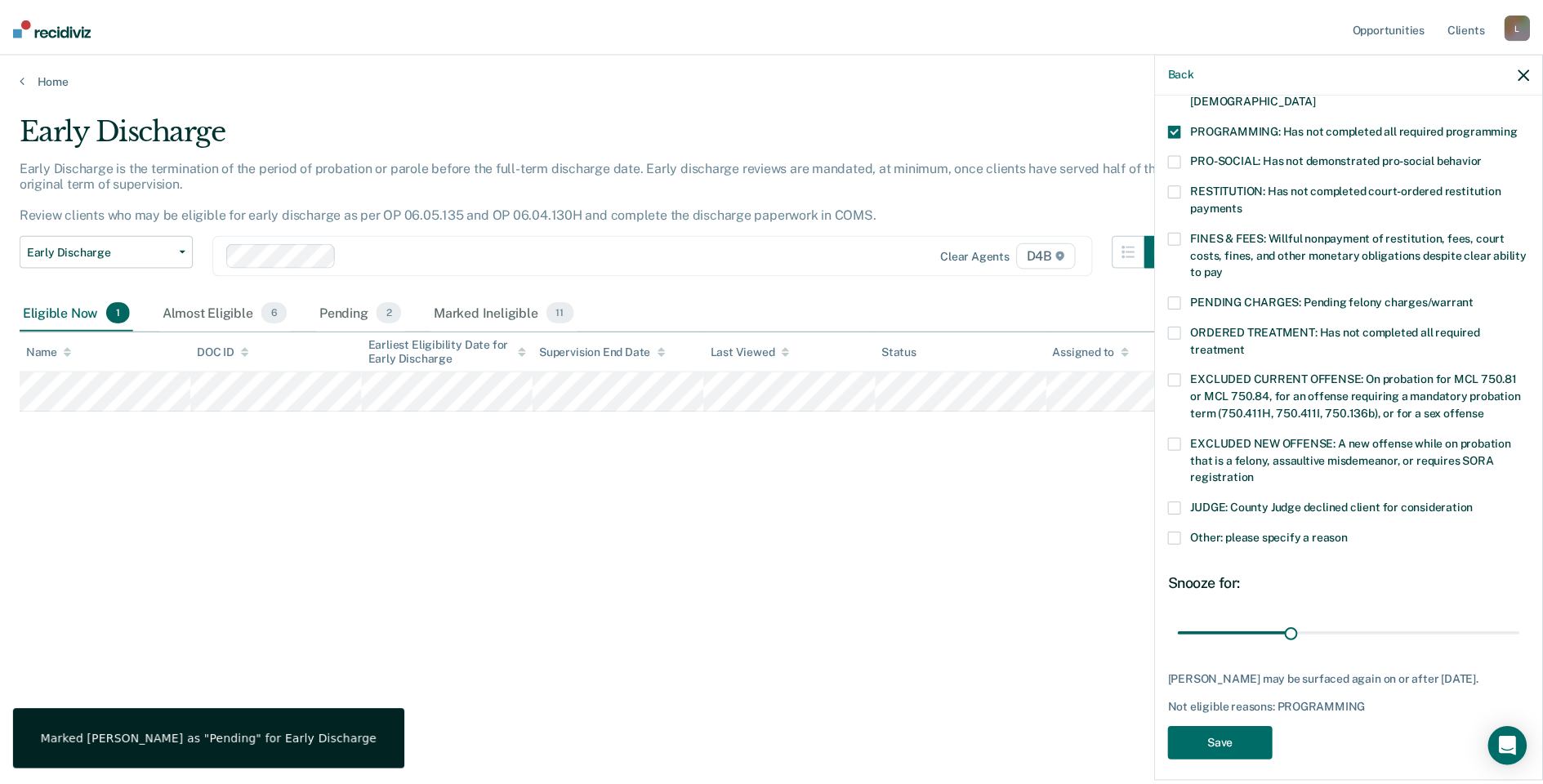
scroll to position [354, 0]
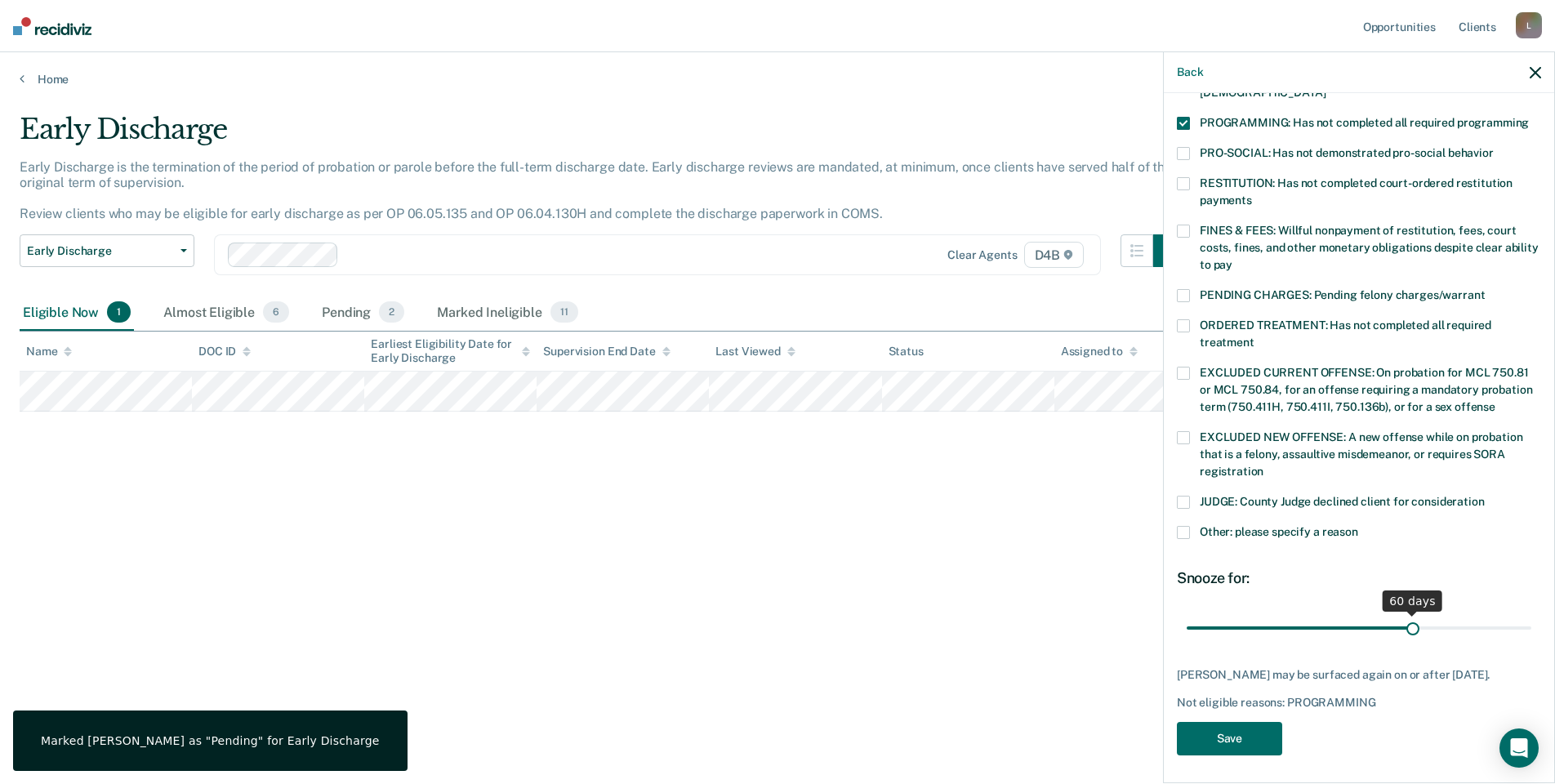
drag, startPoint x: 1298, startPoint y: 606, endPoint x: 1405, endPoint y: 609, distance: 107.0
type input "60"
click at [1405, 613] on input "range" at bounding box center [1359, 627] width 345 height 28
click at [1242, 741] on button "Save" at bounding box center [1229, 738] width 105 height 33
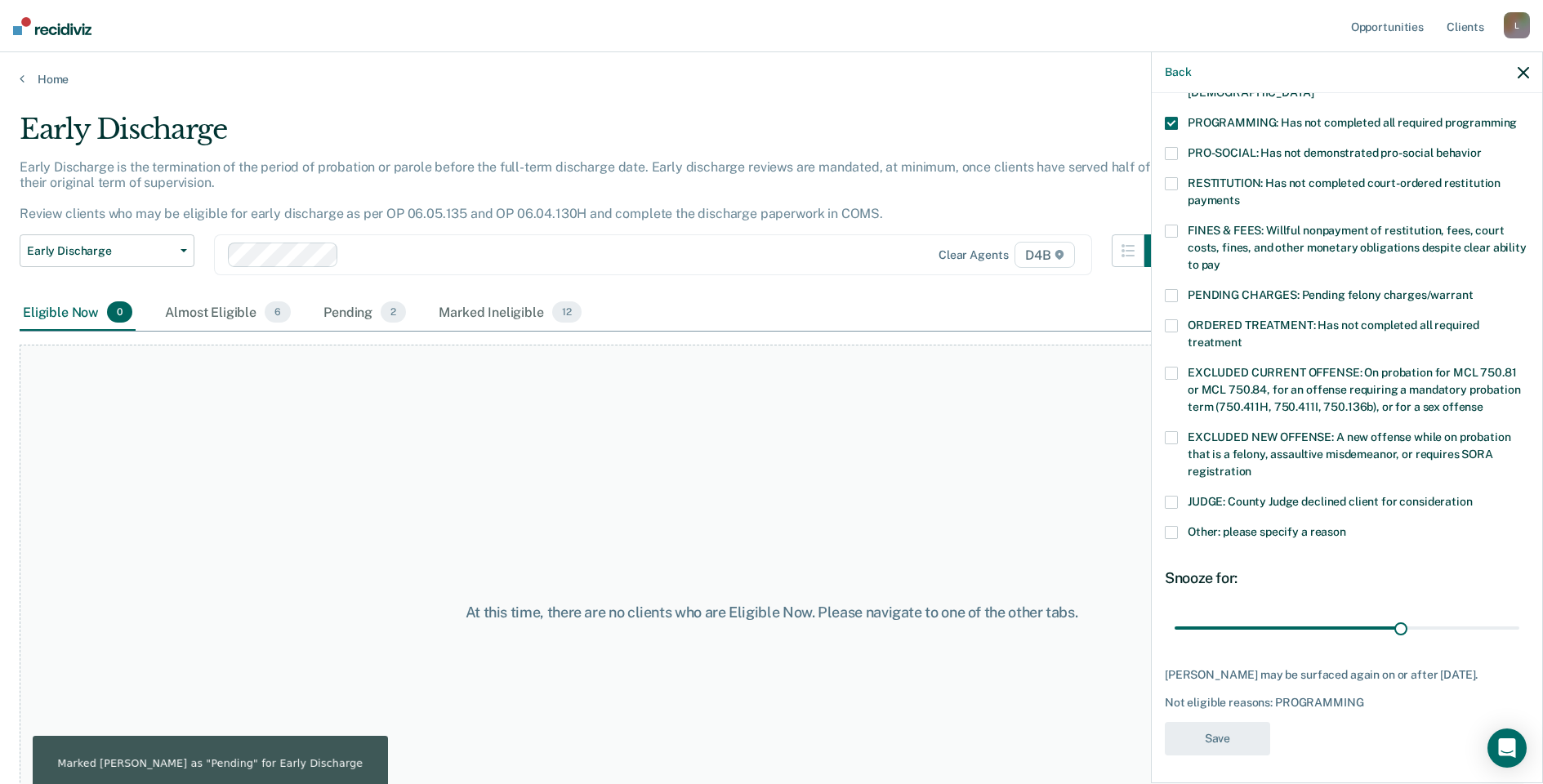
scroll to position [269, 0]
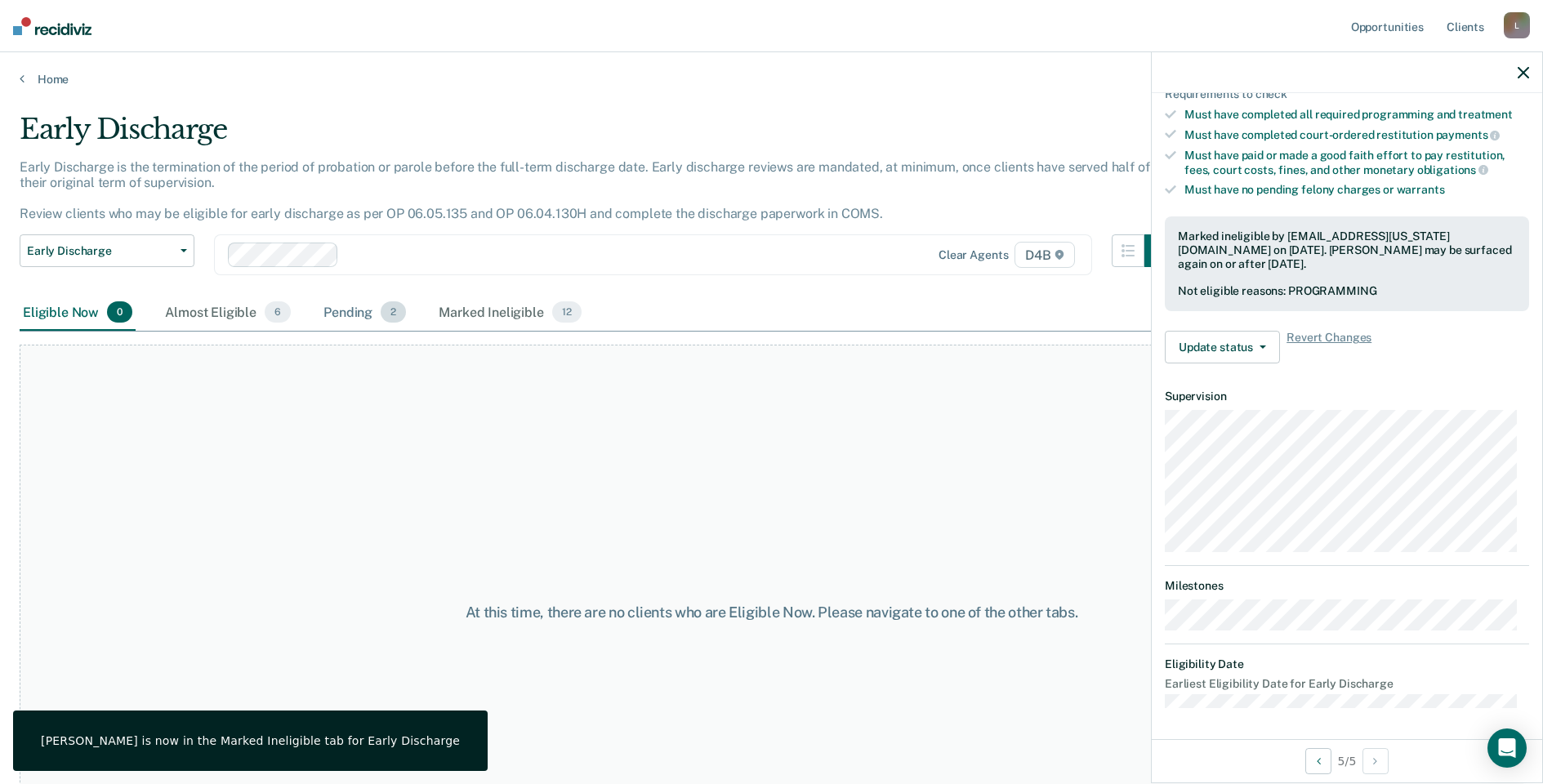
click at [351, 307] on div "Pending 2" at bounding box center [364, 312] width 89 height 36
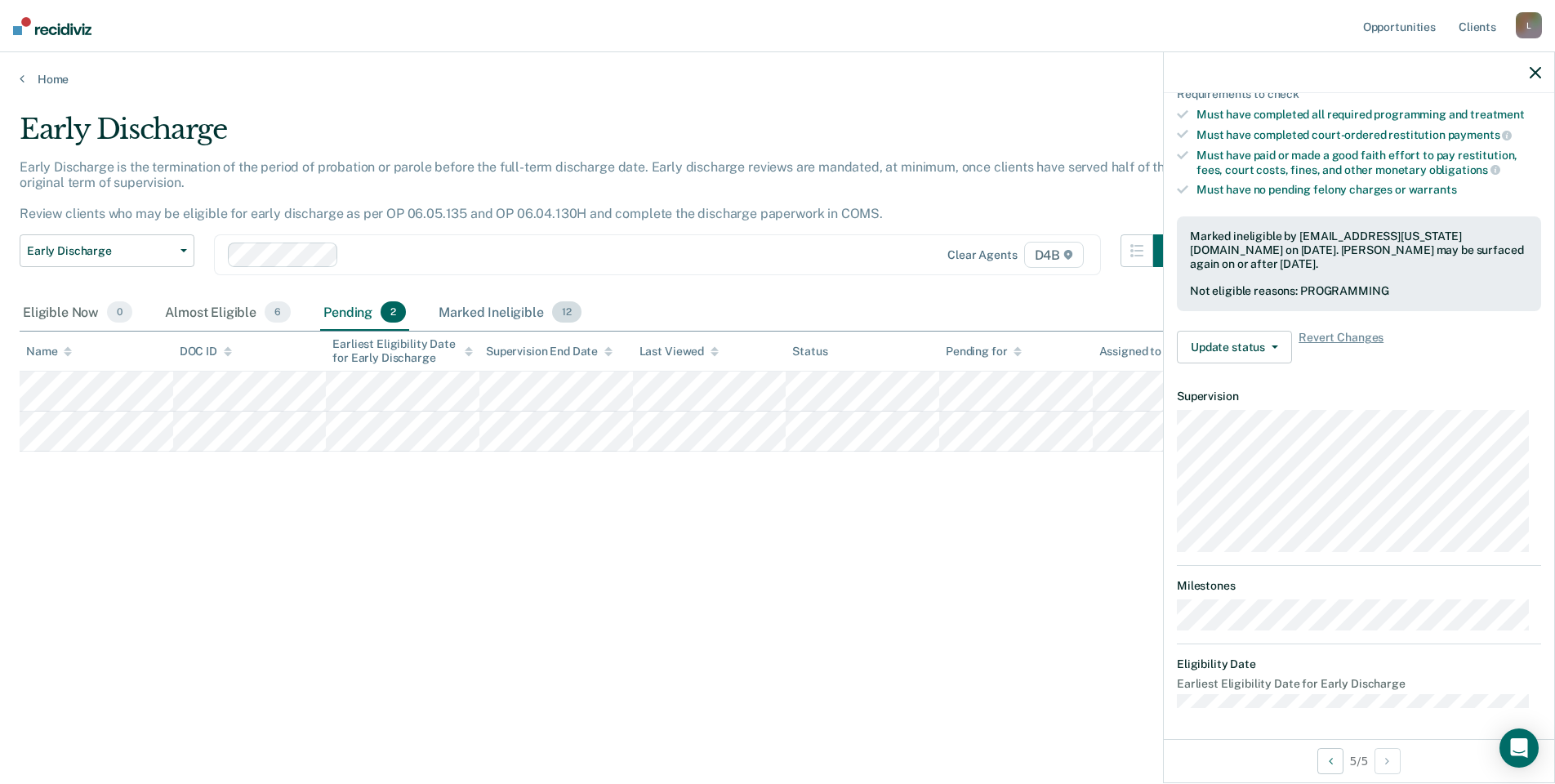
click at [503, 312] on div "Marked Ineligible 12" at bounding box center [509, 312] width 148 height 36
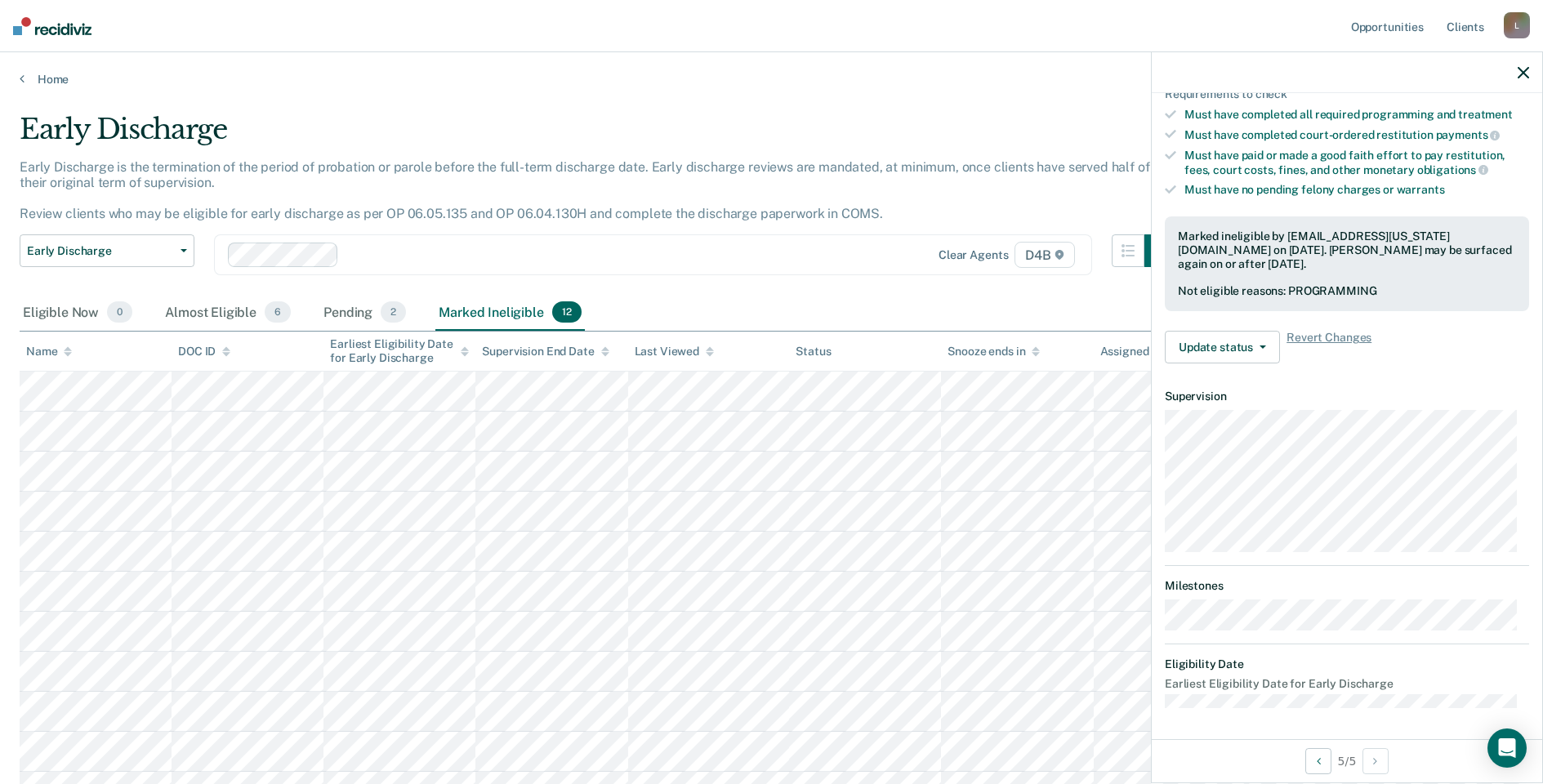
click at [1526, 80] on div at bounding box center [1347, 72] width 390 height 41
click at [1526, 72] on icon "button" at bounding box center [1524, 72] width 12 height 12
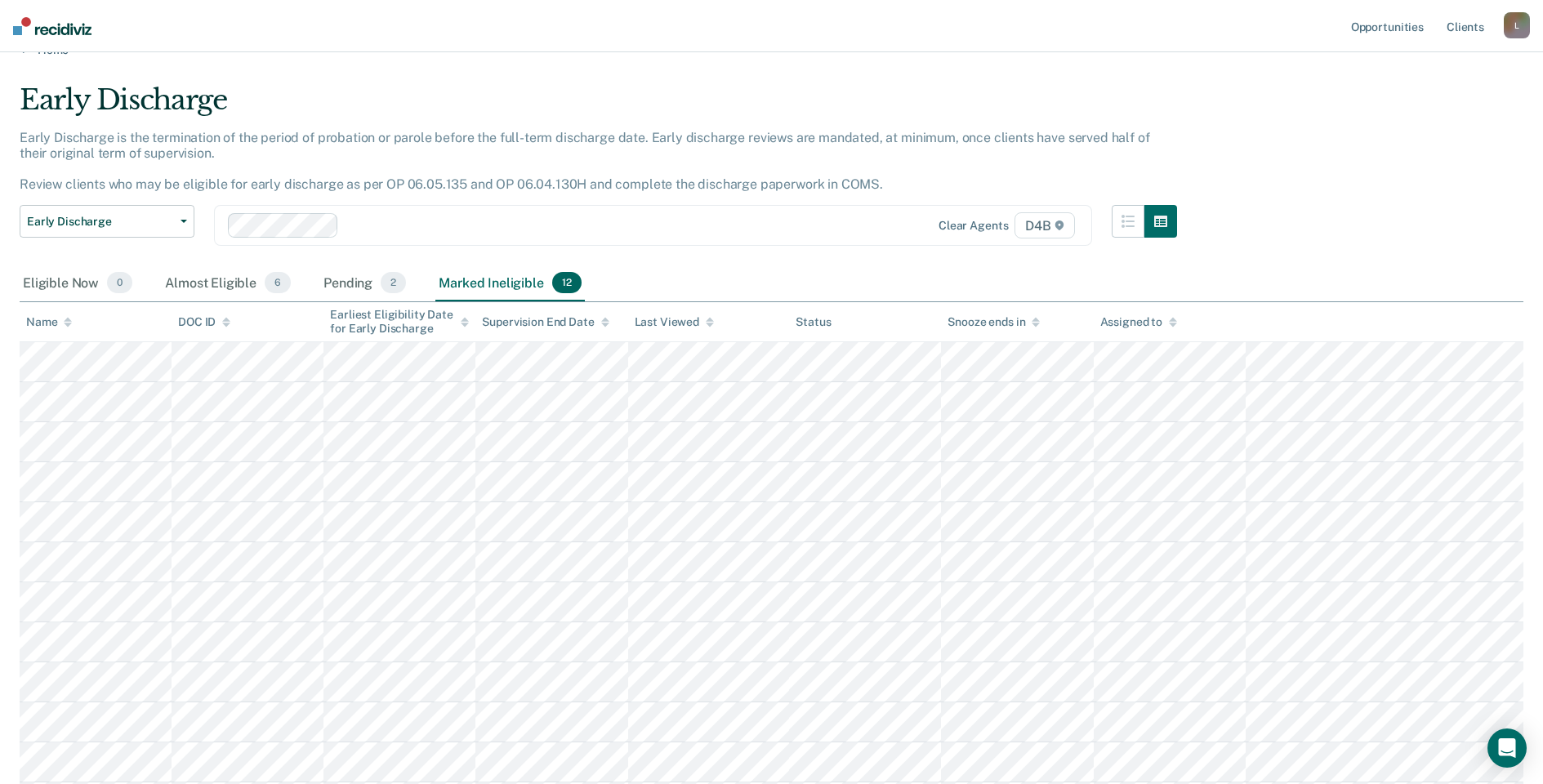
scroll to position [0, 0]
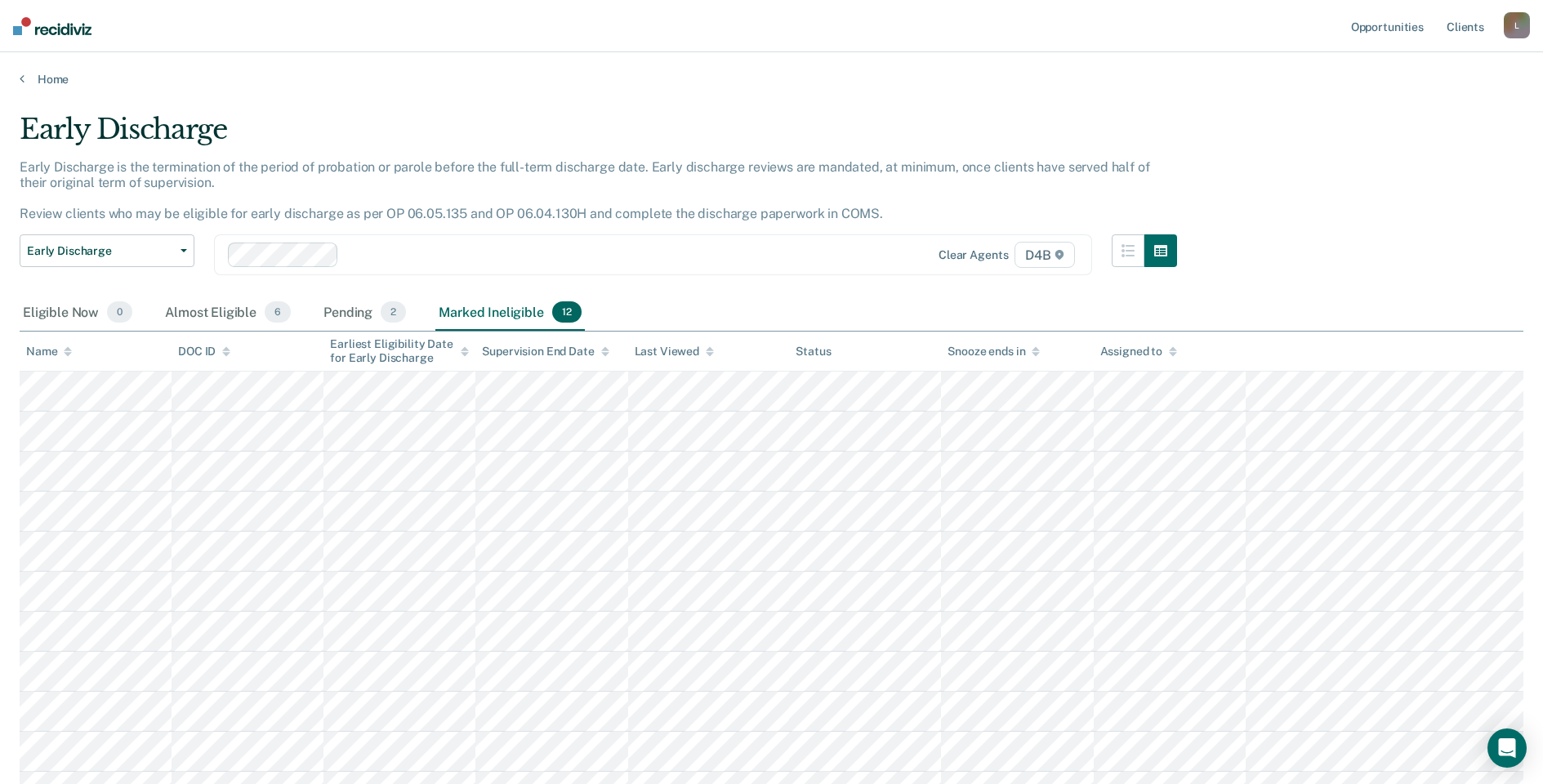
click at [944, 182] on div "Early Discharge is the termination of the period of probation or parole before …" at bounding box center [599, 197] width 1157 height 76
